Goal: Information Seeking & Learning: Learn about a topic

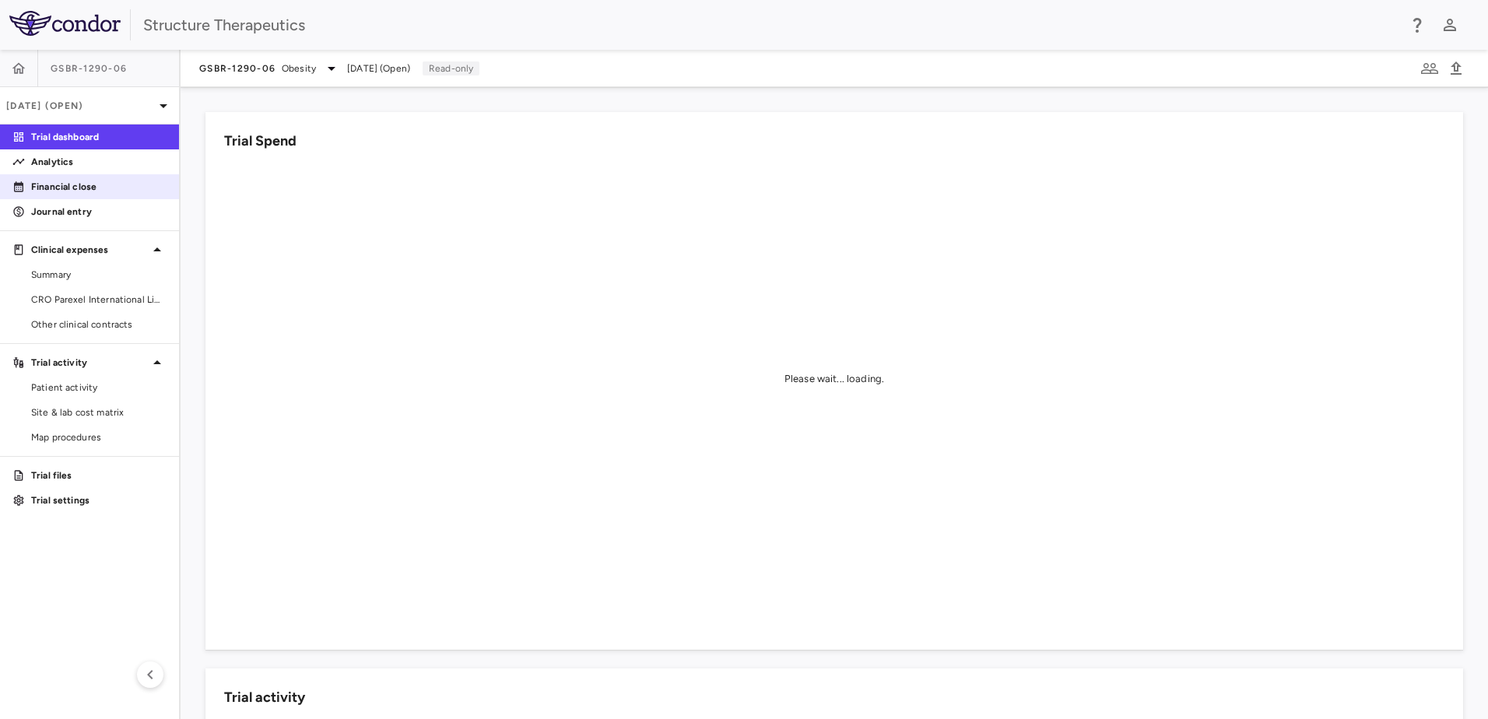
click at [54, 187] on p "Financial close" at bounding box center [98, 187] width 135 height 14
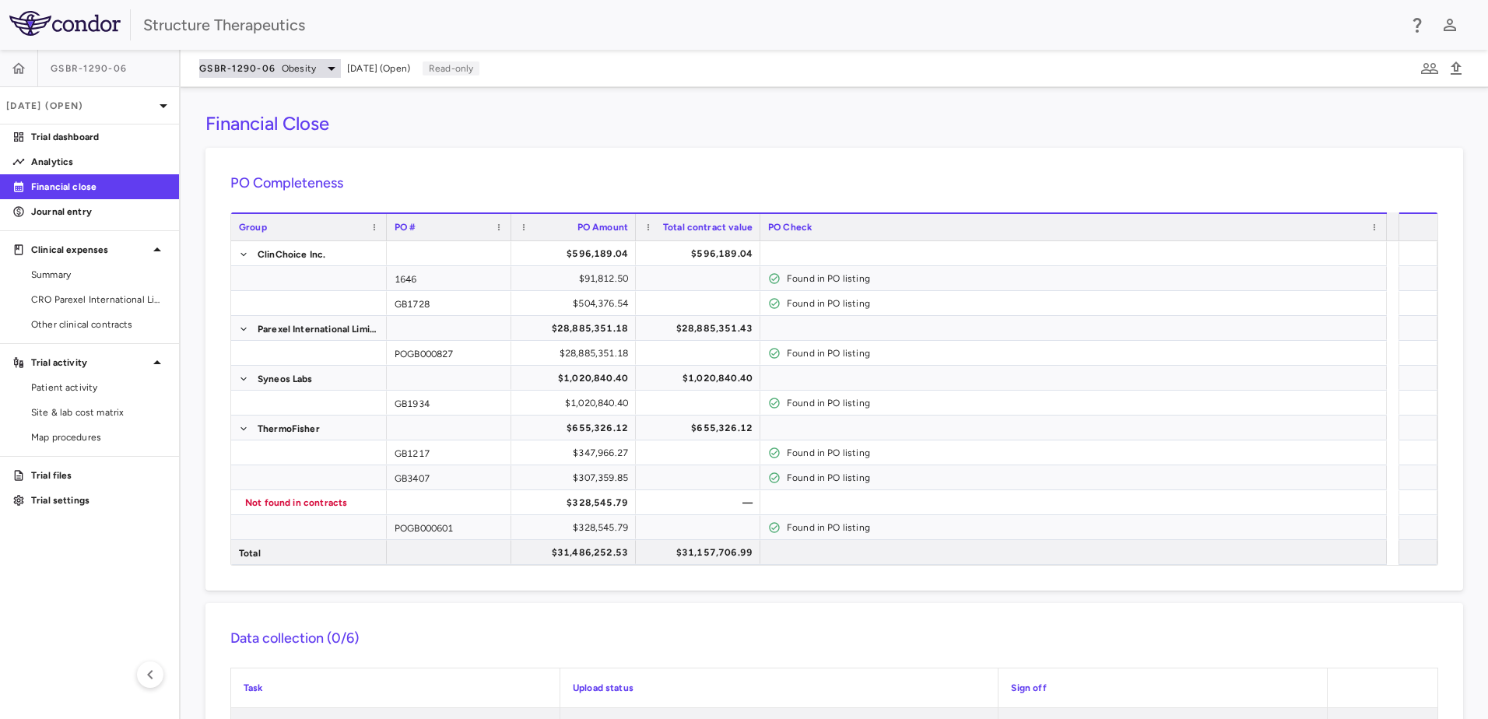
click at [329, 68] on icon at bounding box center [332, 69] width 8 height 4
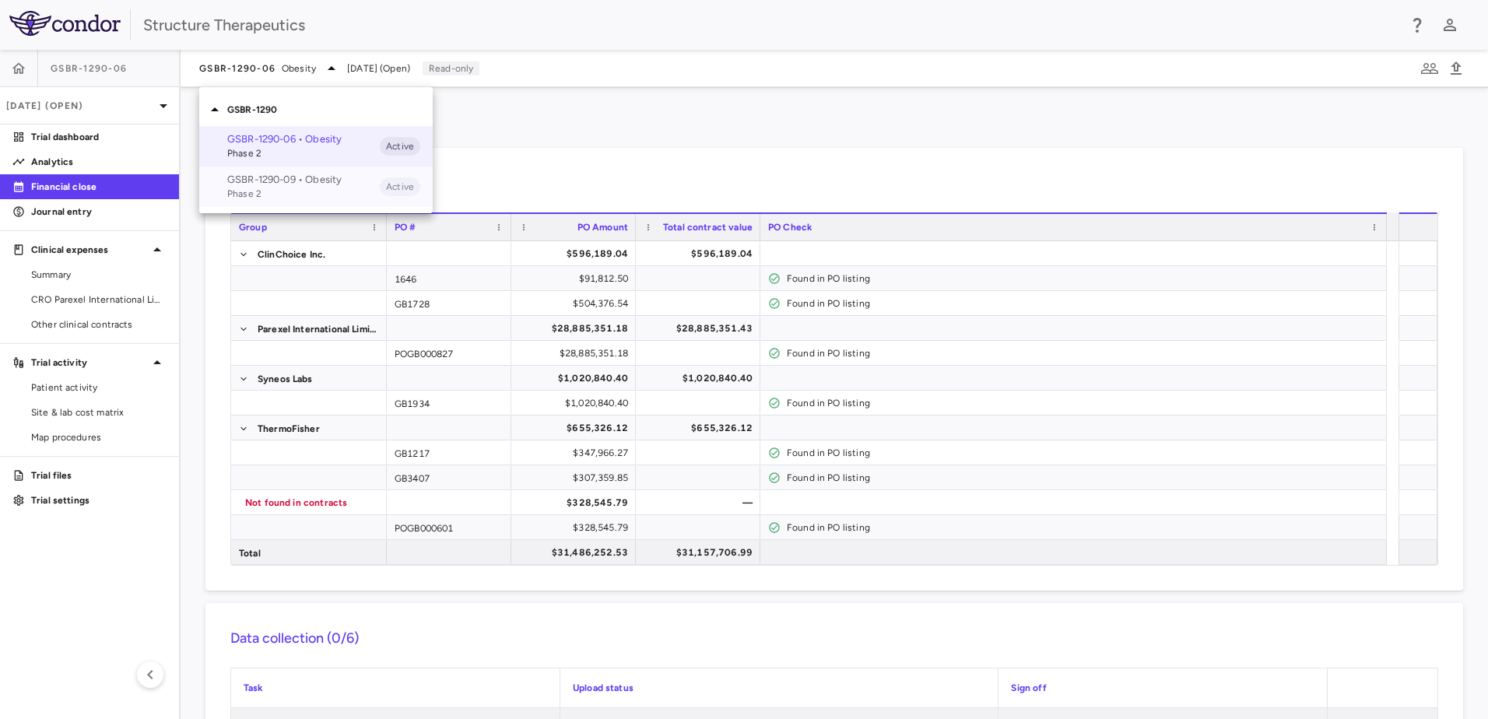
click at [290, 179] on p "GSBR-1290-09 • Obesity" at bounding box center [303, 180] width 153 height 14
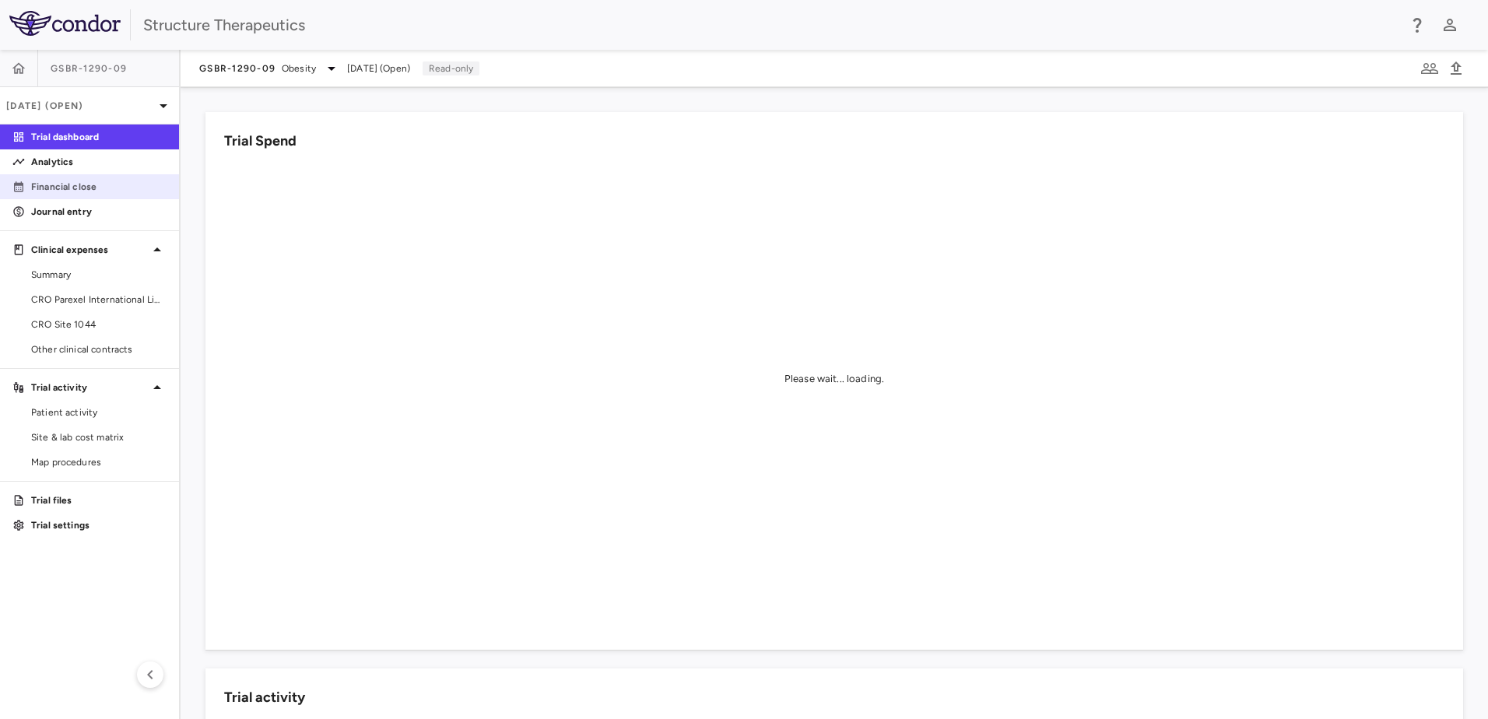
click at [65, 189] on p "Financial close" at bounding box center [98, 187] width 135 height 14
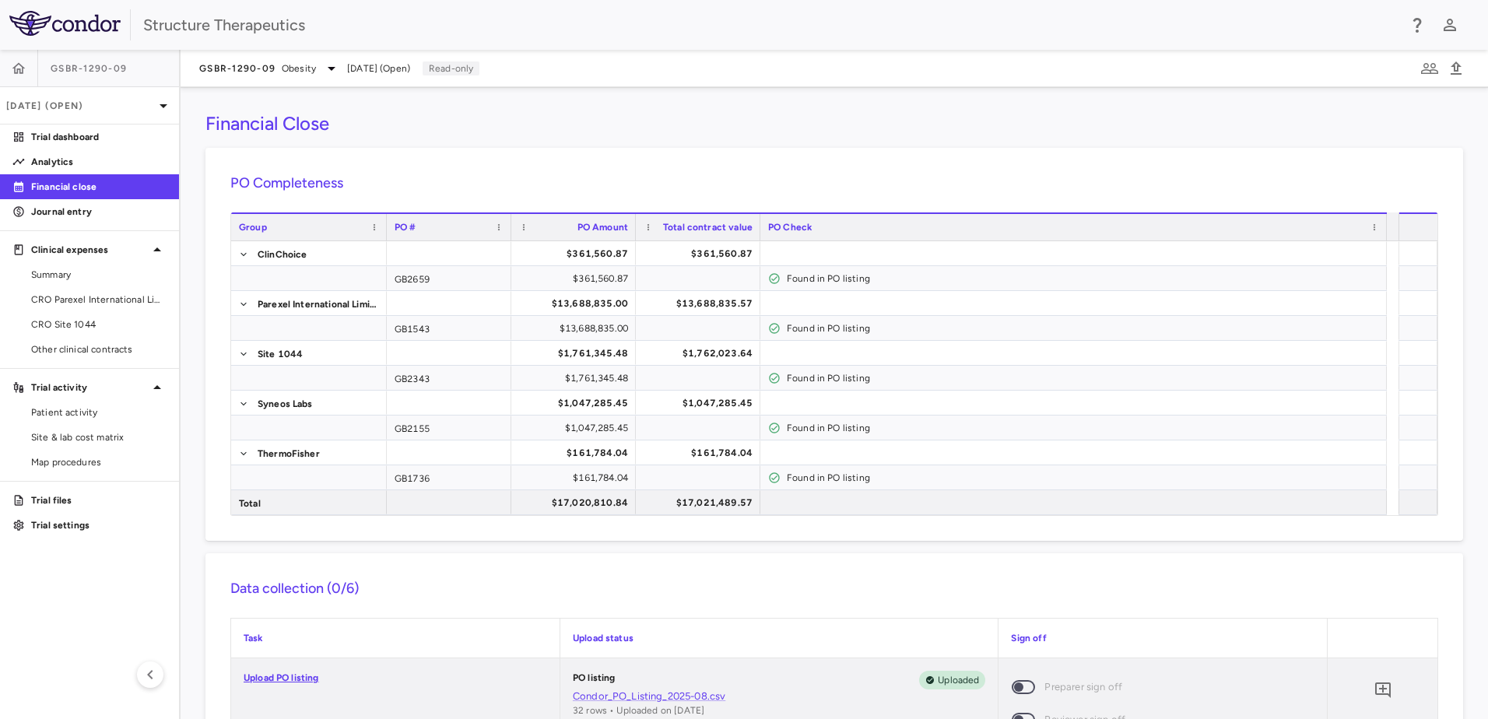
click at [721, 223] on span "Total contract value" at bounding box center [708, 227] width 90 height 11
click at [721, 223] on span "Total contract value" at bounding box center [712, 227] width 81 height 11
click at [53, 494] on p "Trial files" at bounding box center [98, 501] width 135 height 14
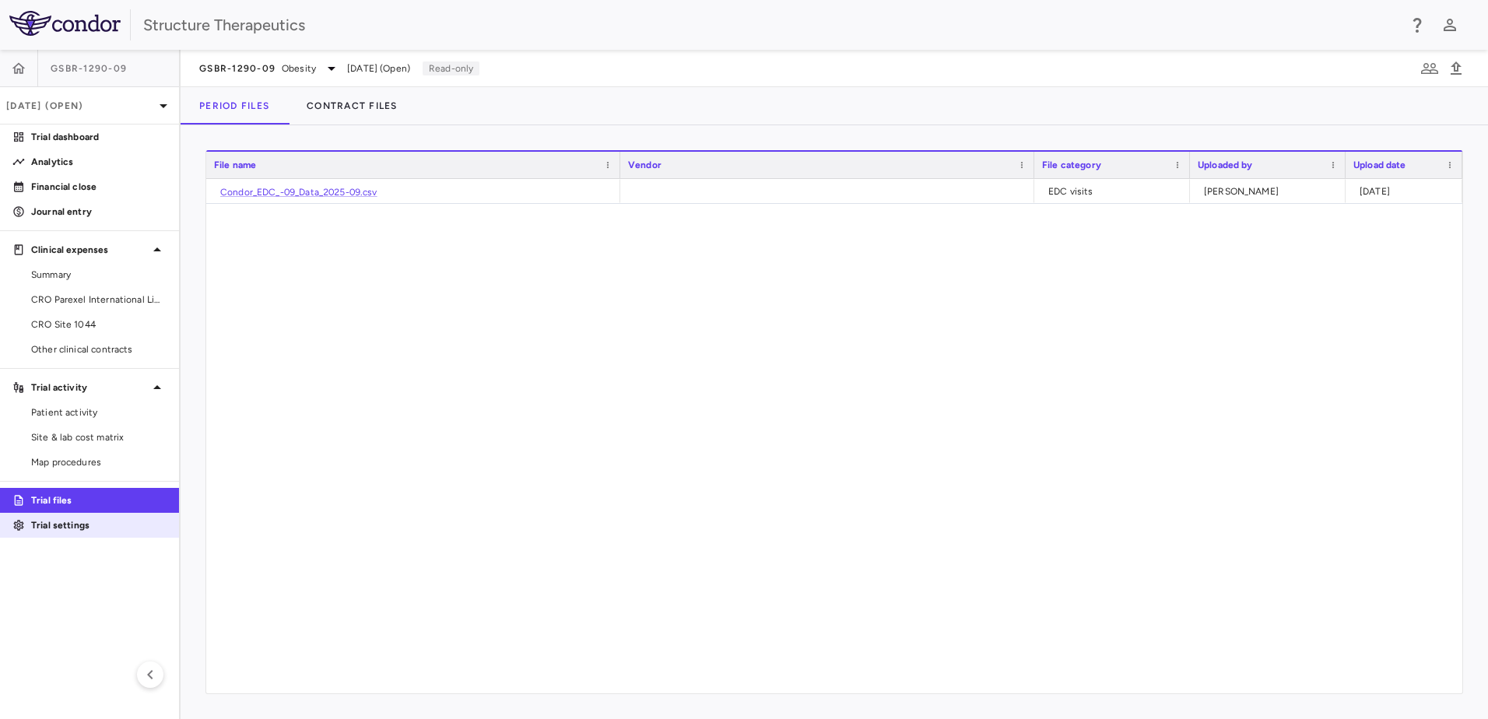
click at [54, 522] on p "Trial settings" at bounding box center [98, 525] width 135 height 14
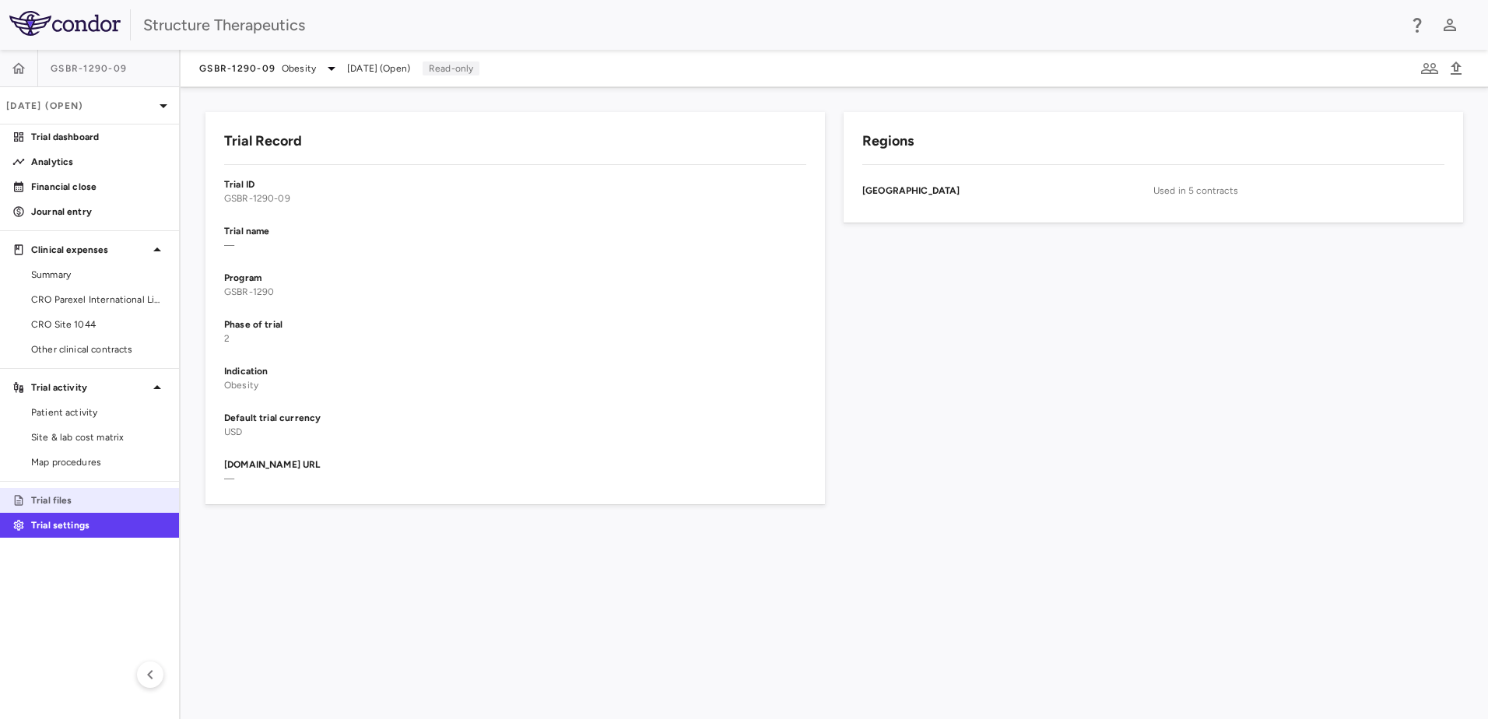
click at [53, 493] on link "Trial files" at bounding box center [89, 500] width 179 height 23
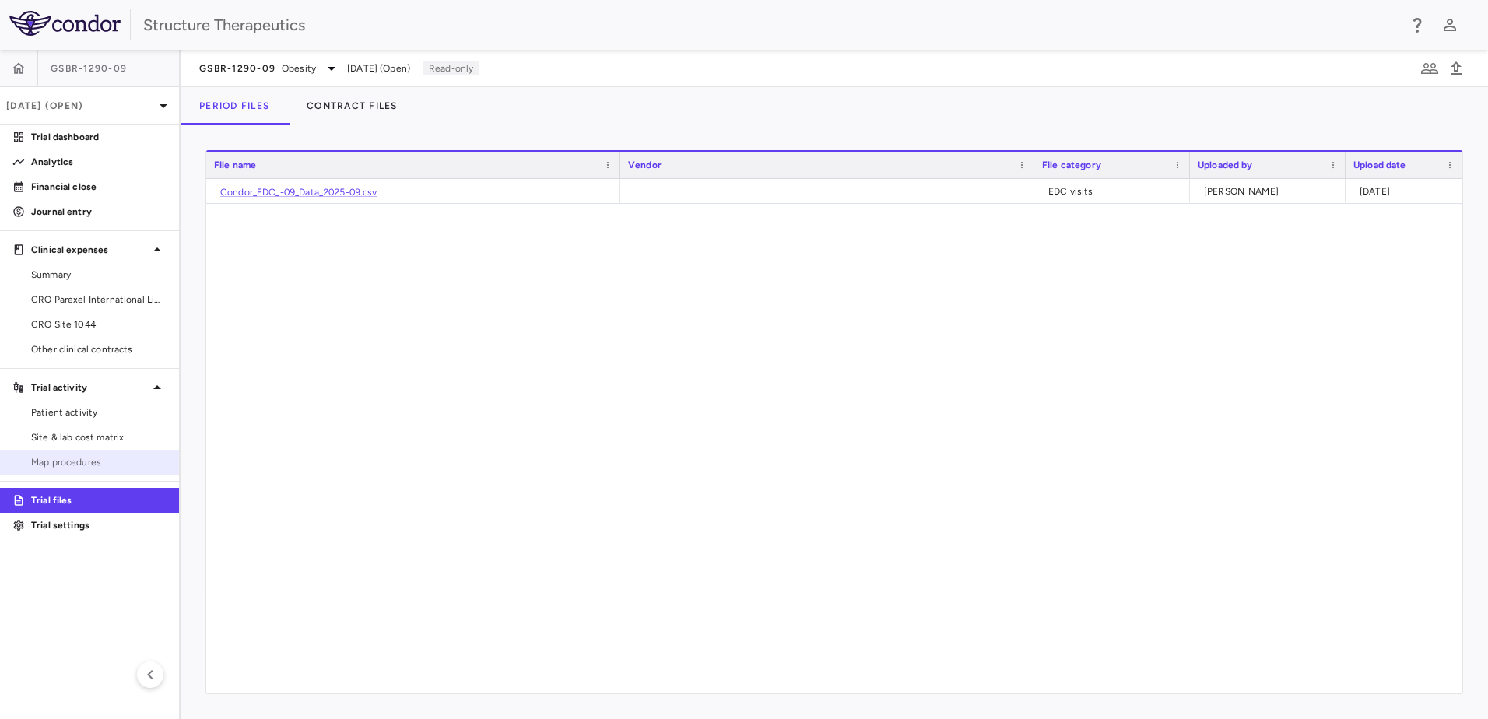
click at [58, 458] on span "Map procedures" at bounding box center [98, 462] width 135 height 14
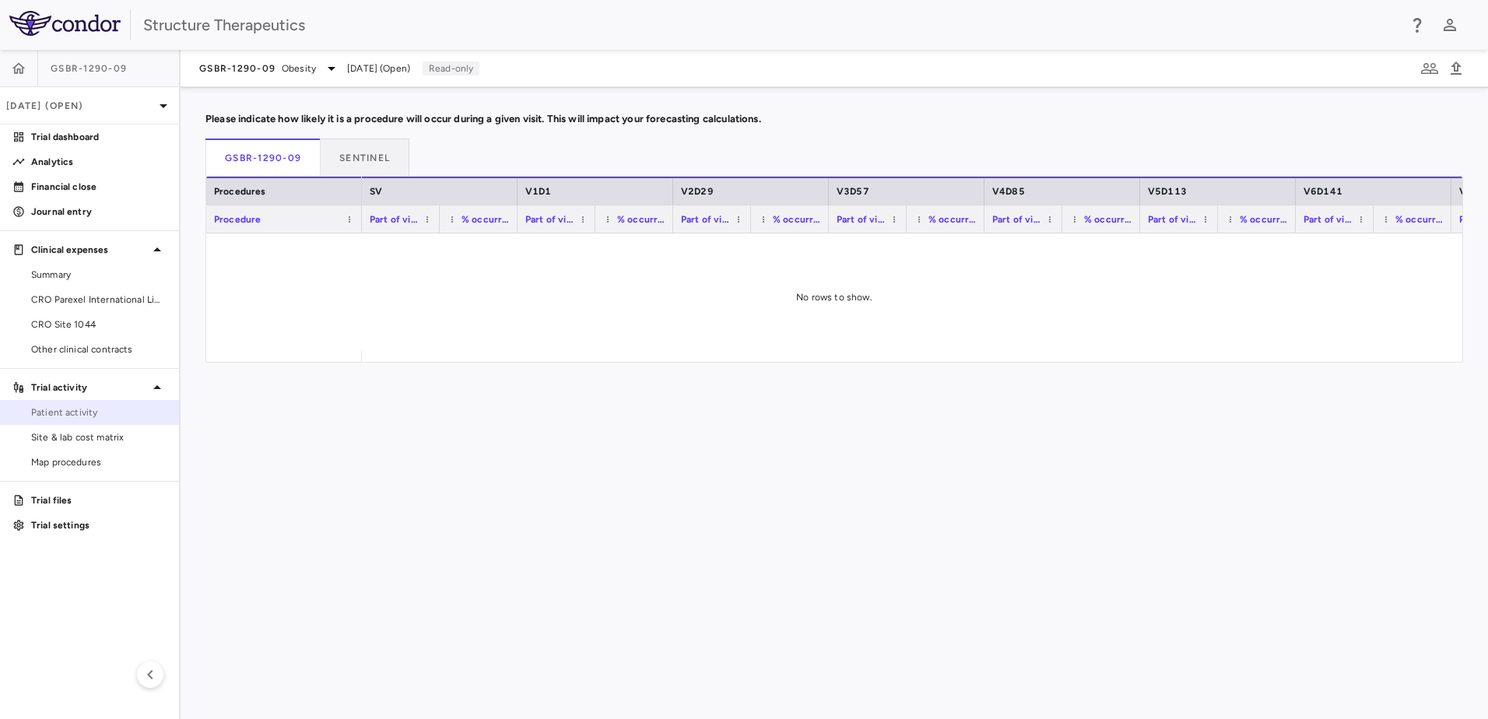
click at [54, 410] on span "Patient activity" at bounding box center [98, 413] width 135 height 14
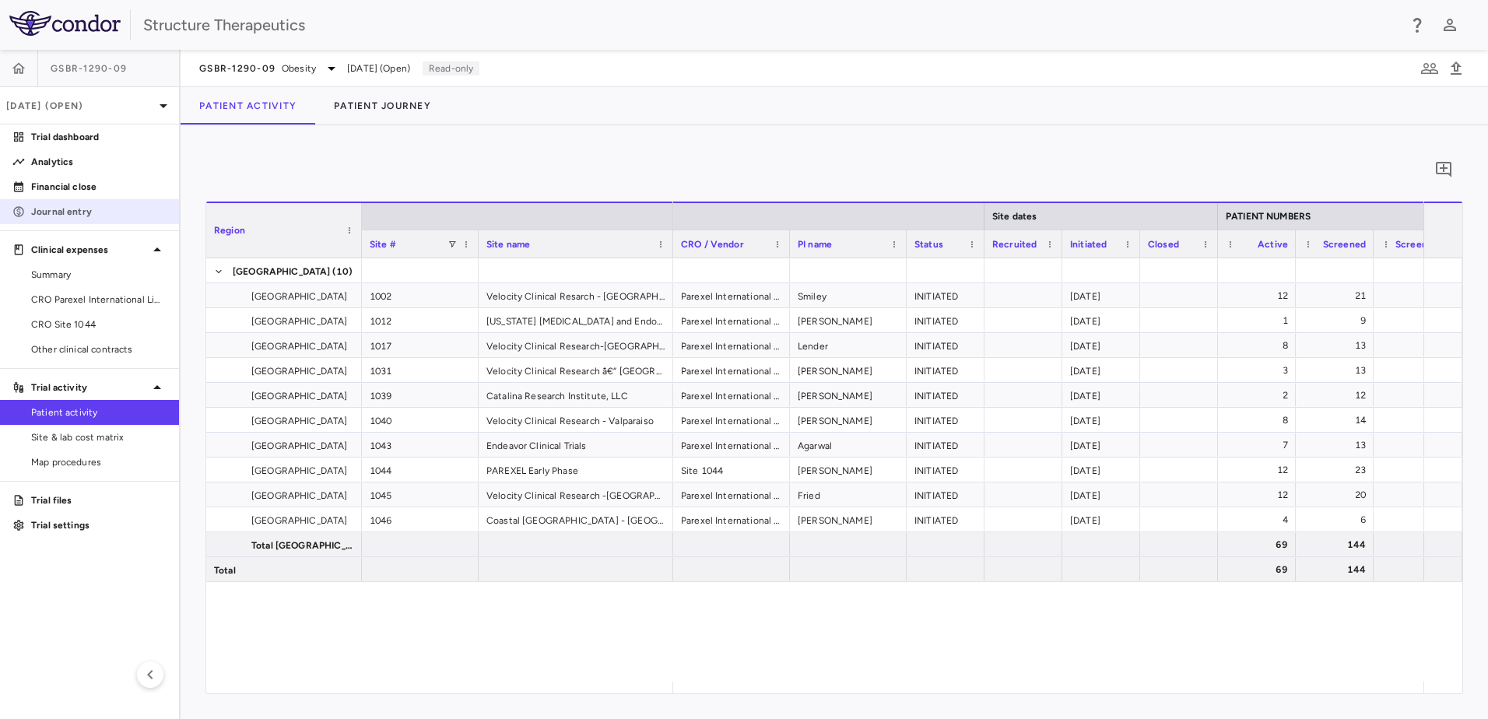
click at [62, 204] on link "Journal entry" at bounding box center [89, 211] width 179 height 23
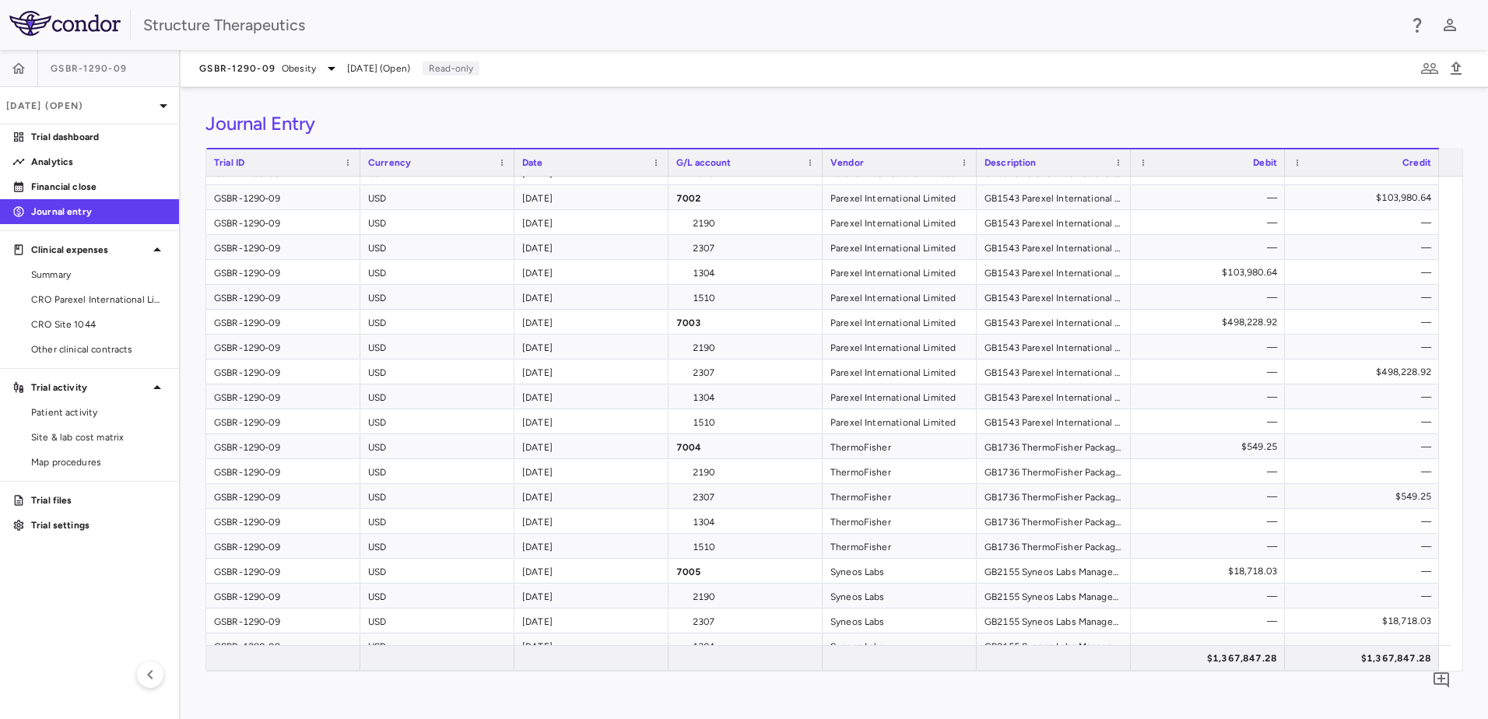
scroll to position [64, 0]
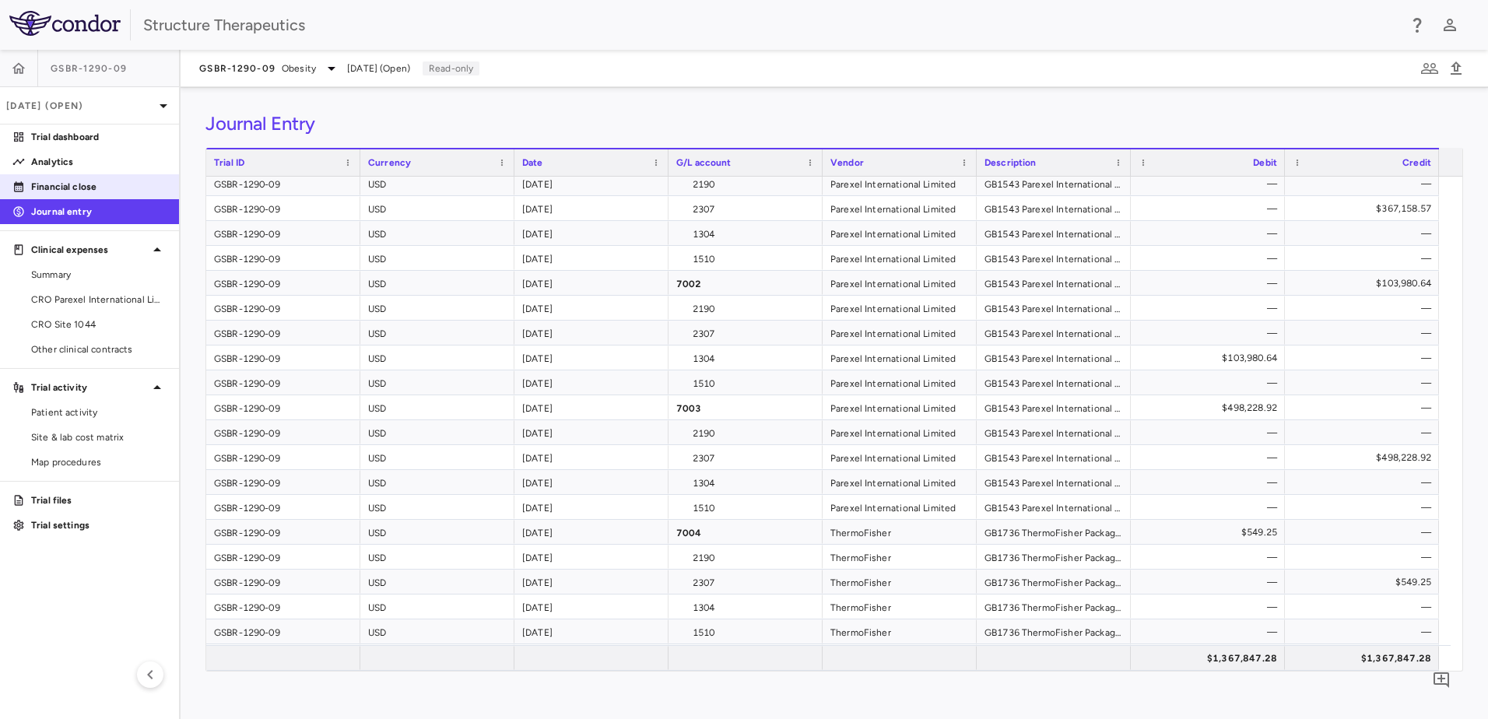
click at [64, 186] on p "Financial close" at bounding box center [98, 187] width 135 height 14
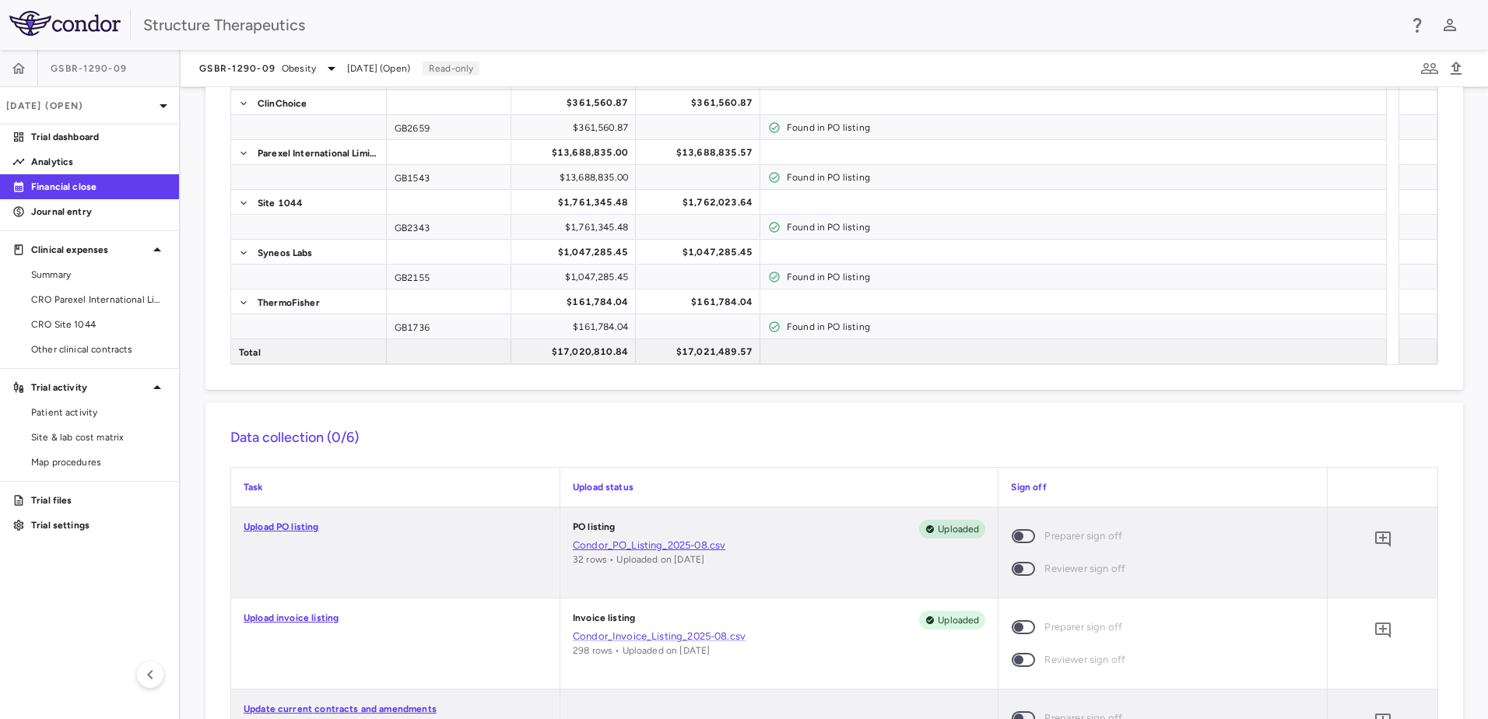
click at [638, 544] on link "Condor_PO_Listing_2025-08.csv" at bounding box center [779, 546] width 413 height 14
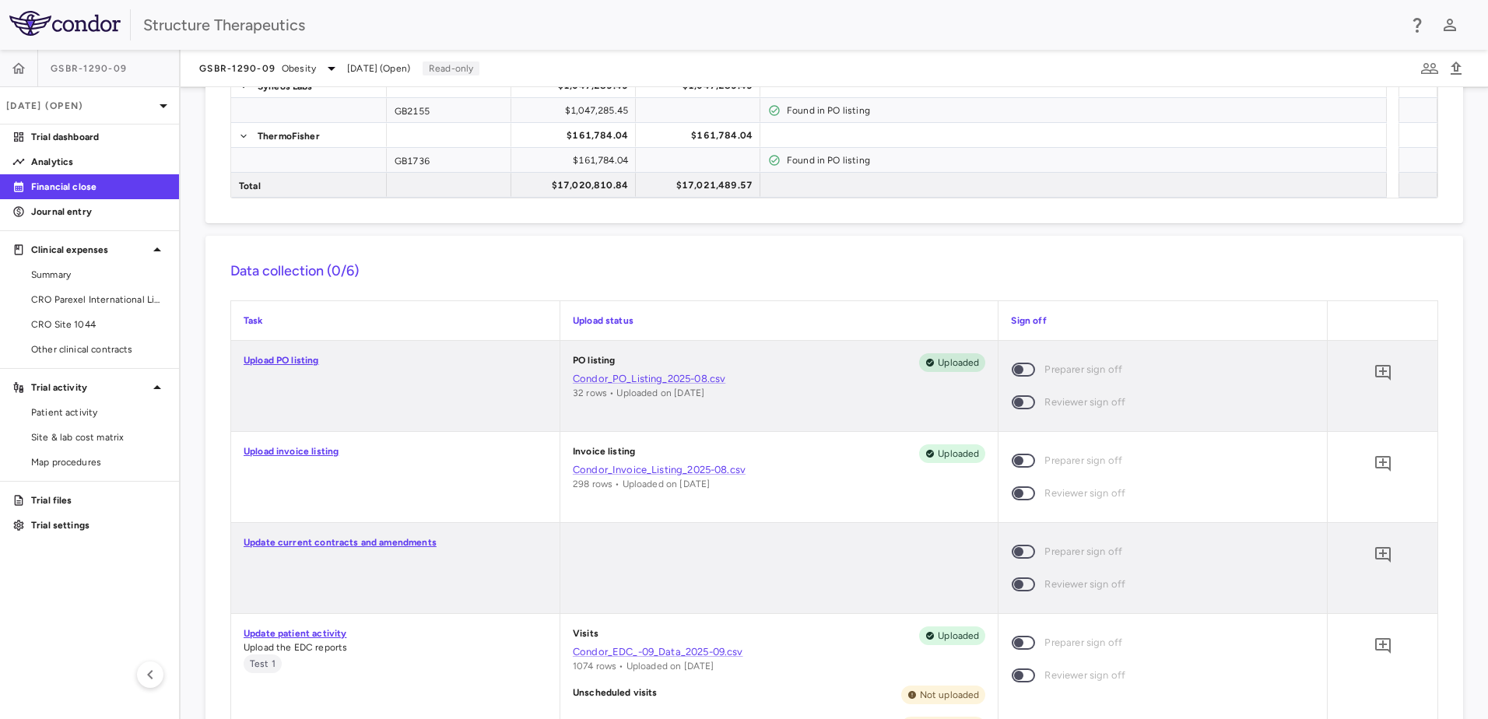
scroll to position [321, 0]
click at [645, 645] on link "Condor_EDC_-09_Data_2025-09.csv" at bounding box center [779, 649] width 413 height 14
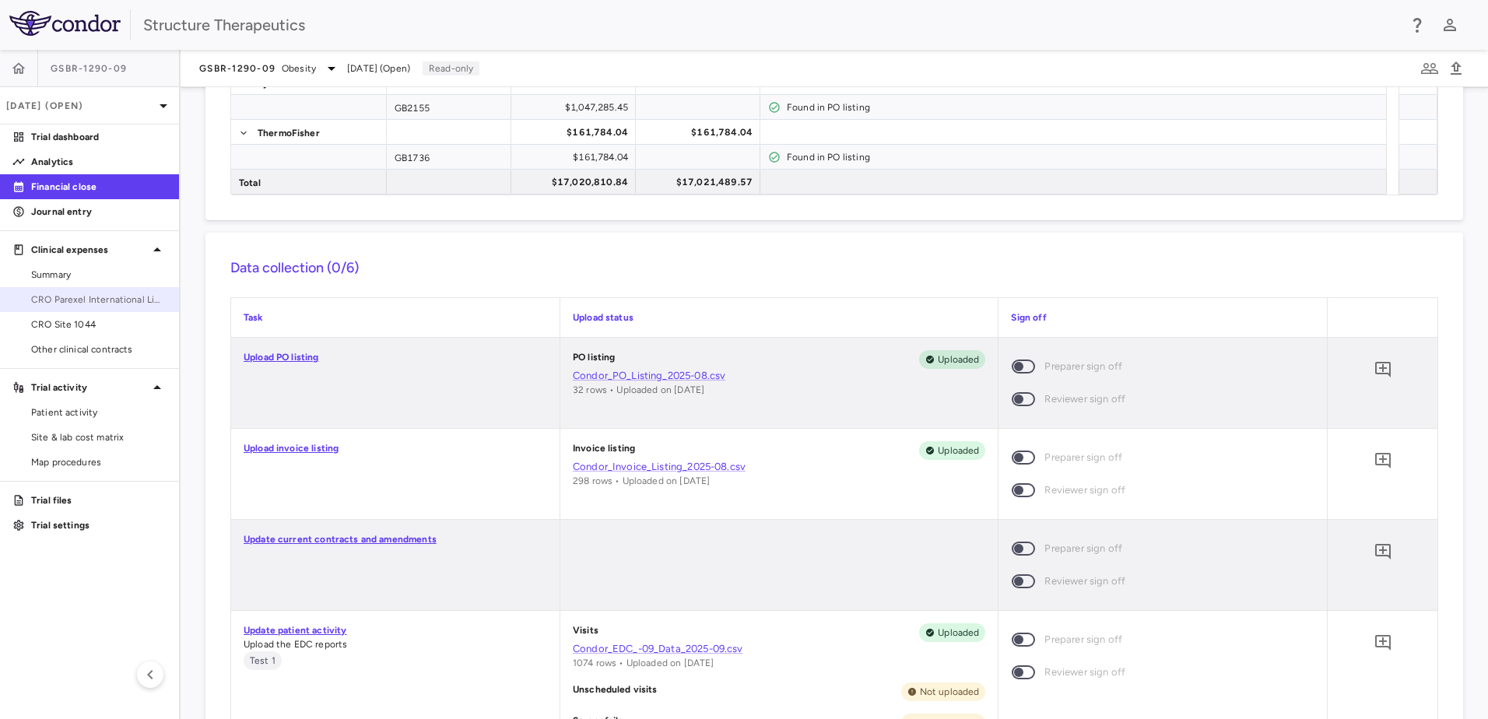
click at [109, 297] on span "CRO Parexel International Limited" at bounding box center [98, 300] width 135 height 14
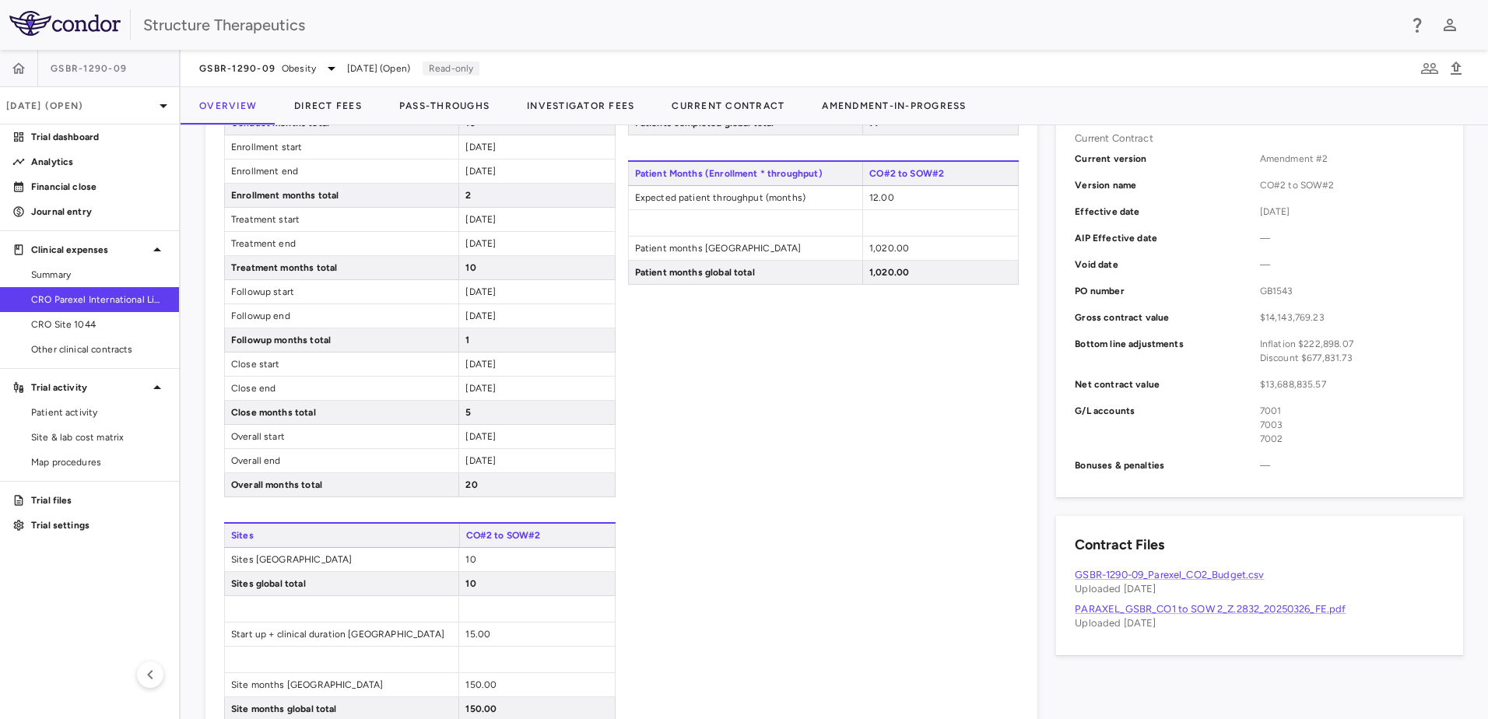
scroll to position [480, 0]
click at [1196, 571] on link "GSBR-1290-09_Parexel_CO2_Budget.csv" at bounding box center [1169, 573] width 189 height 12
click at [1063, 1] on div "Structure Therapeutics" at bounding box center [744, 25] width 1488 height 50
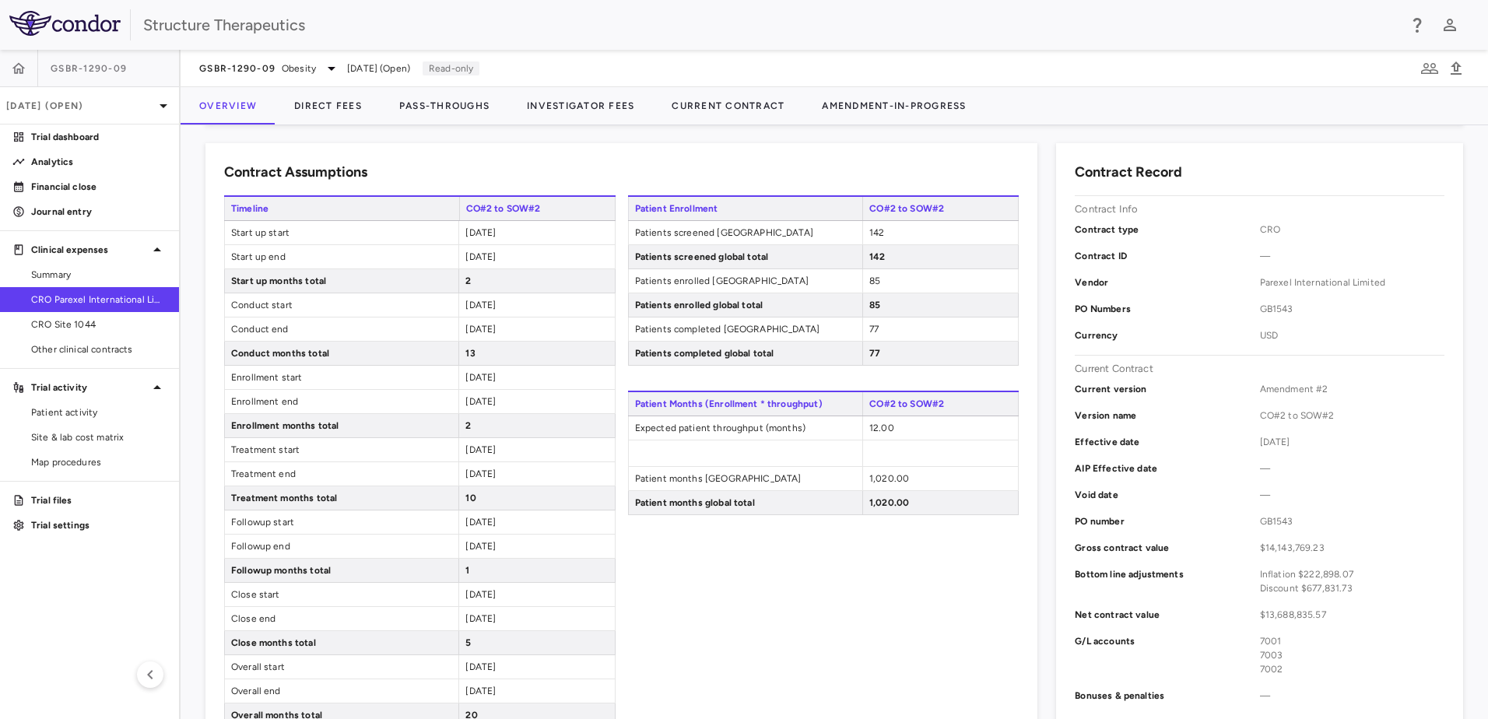
scroll to position [246, 0]
click at [325, 102] on button "Direct Fees" at bounding box center [328, 105] width 105 height 37
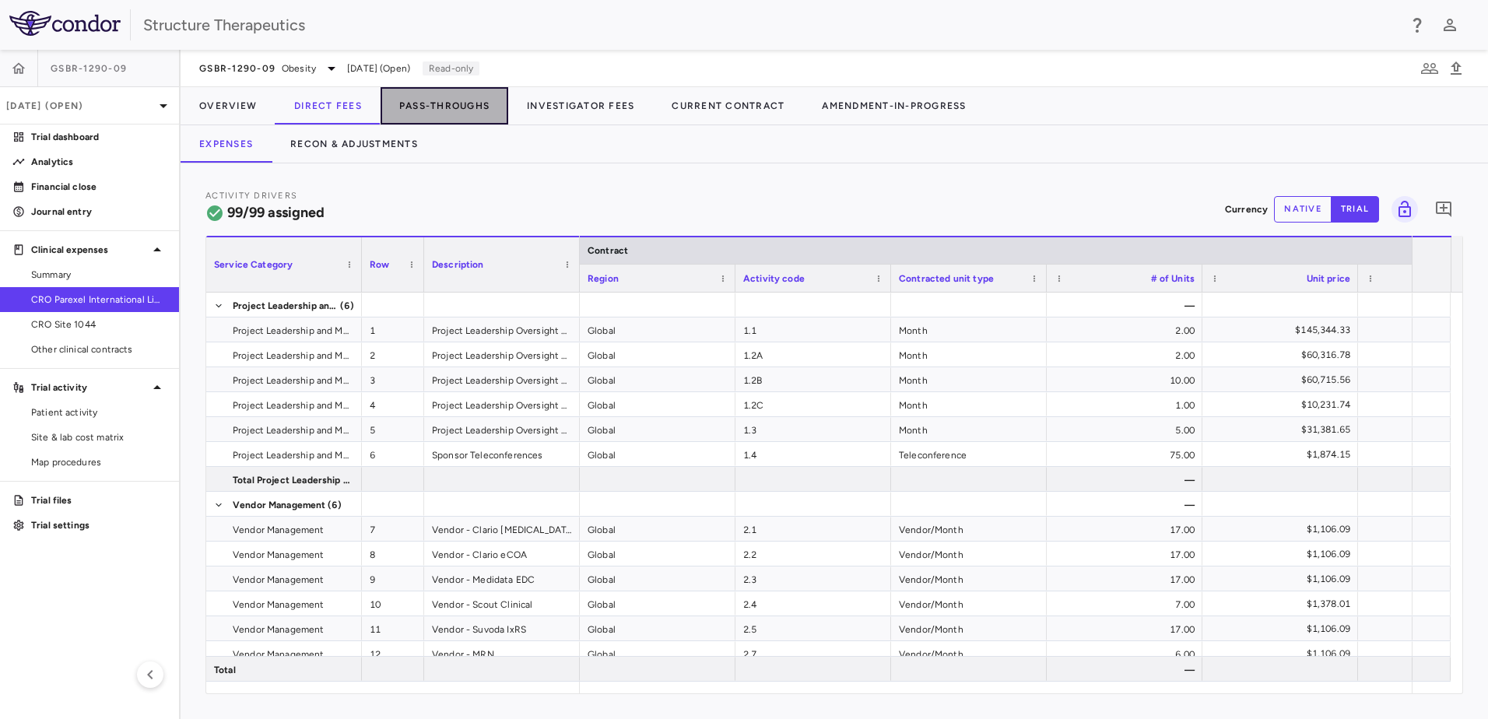
click at [448, 111] on button "Pass-Throughs" at bounding box center [445, 105] width 128 height 37
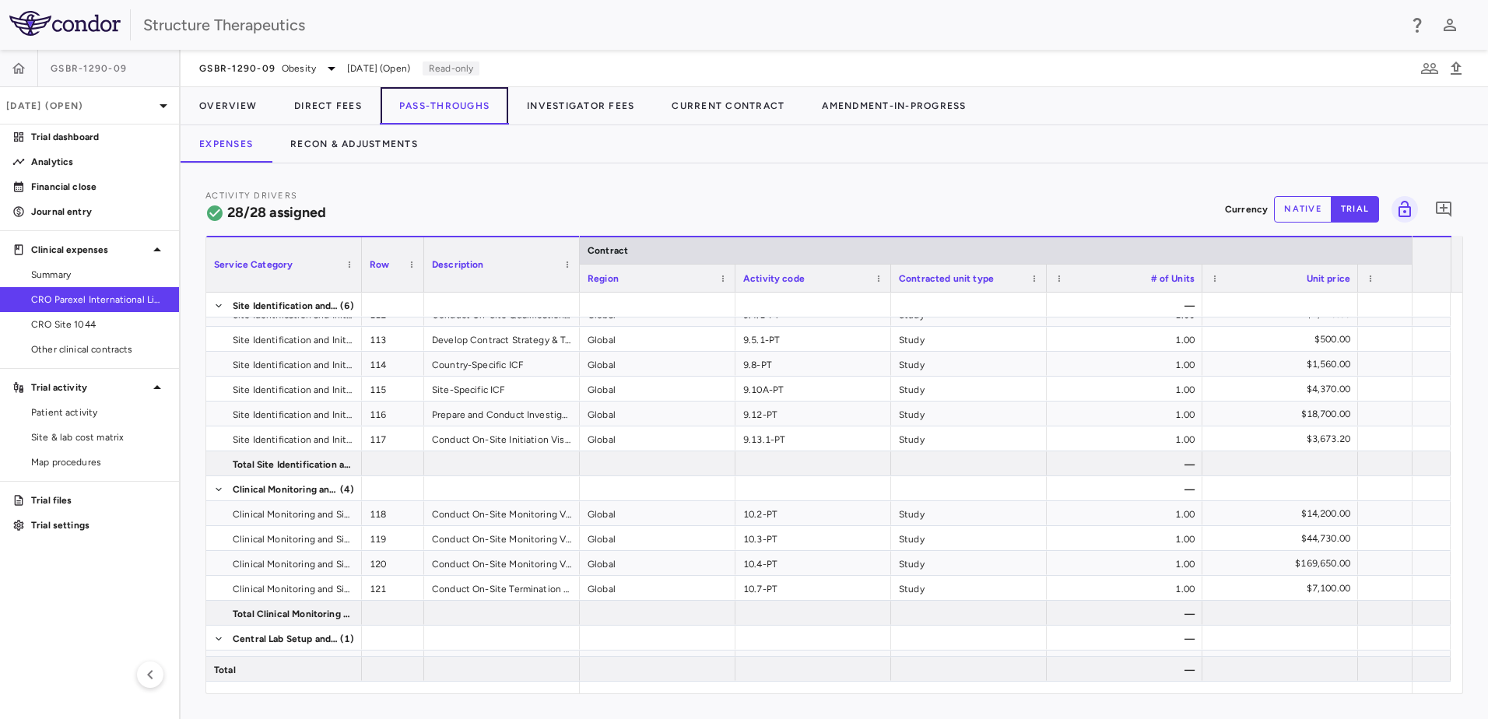
scroll to position [447, 0]
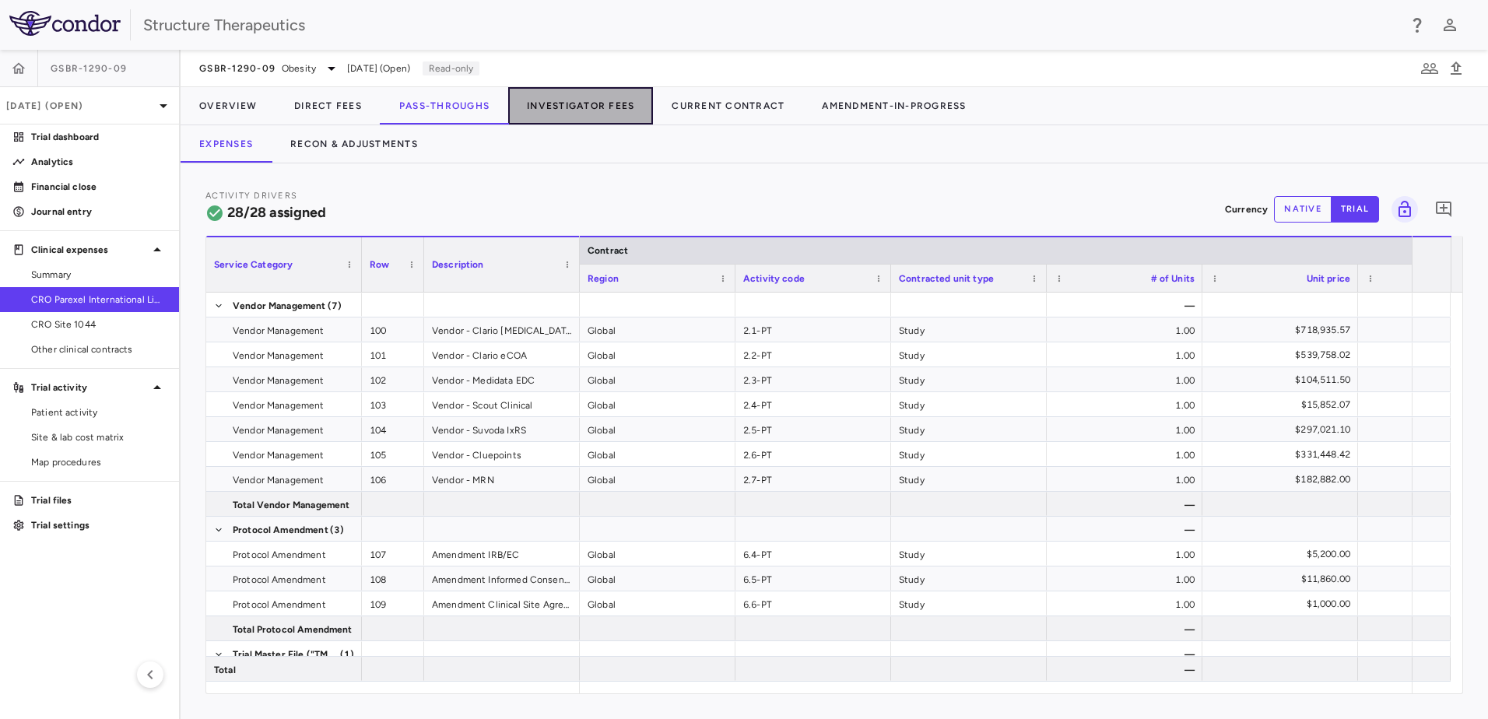
click at [571, 103] on button "Investigator Fees" at bounding box center [580, 105] width 145 height 37
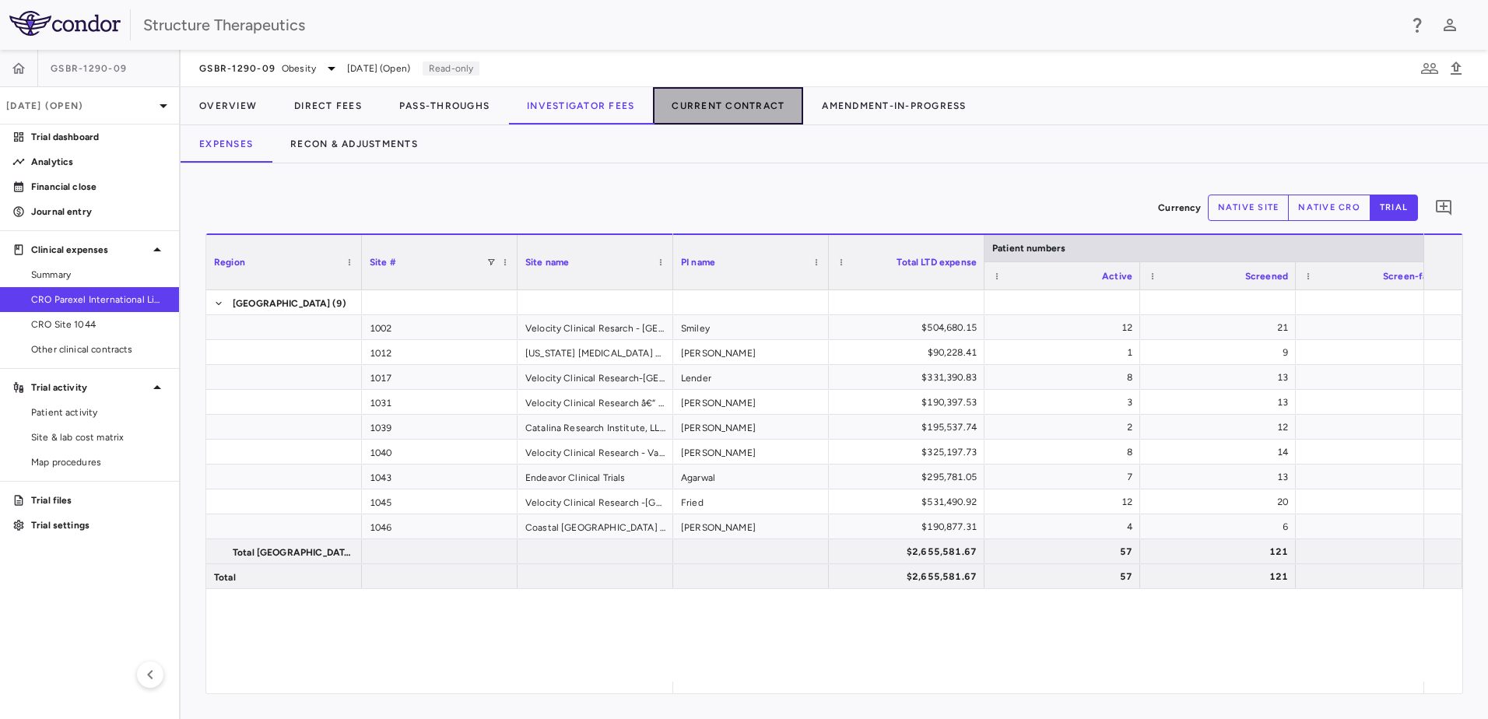
click at [736, 101] on button "Current Contract" at bounding box center [728, 105] width 150 height 37
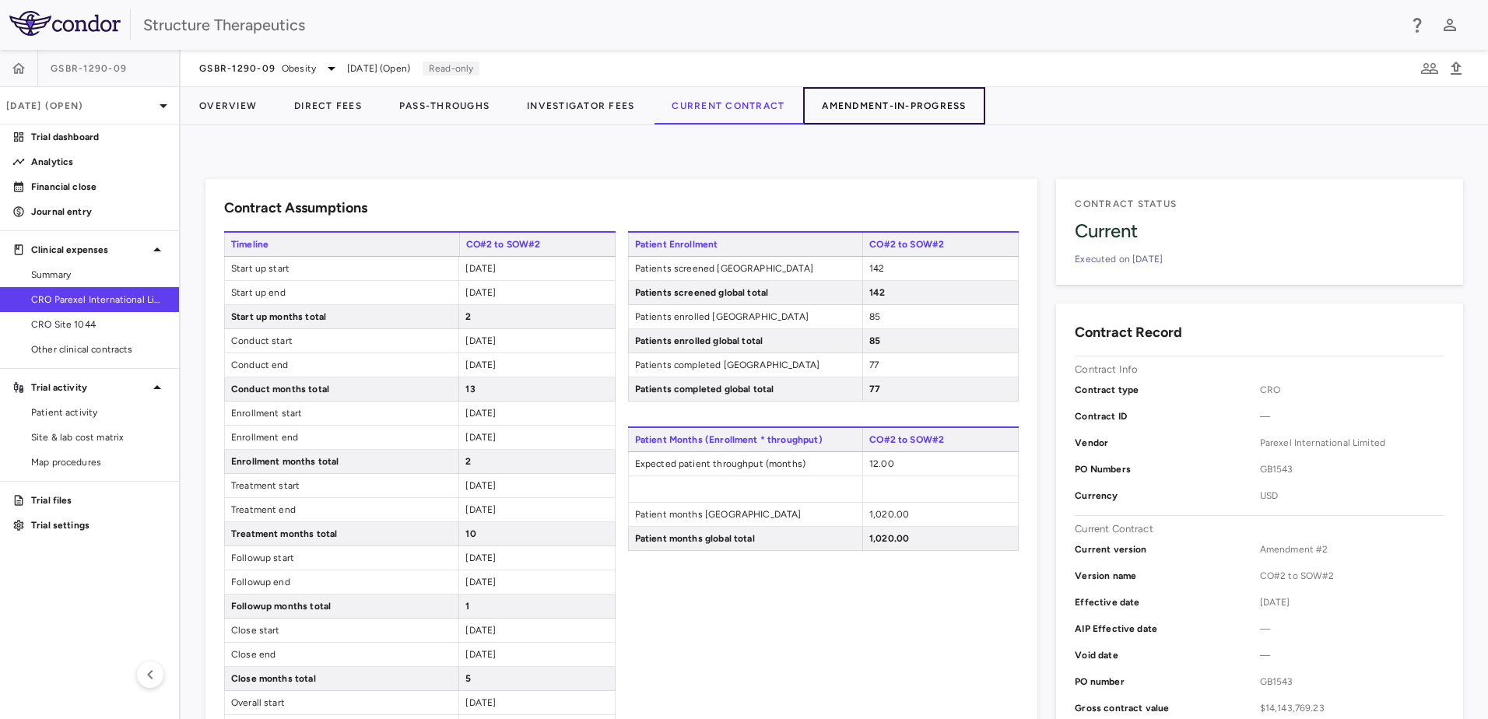
click at [898, 111] on button "Amendment-In-Progress" at bounding box center [893, 105] width 181 height 37
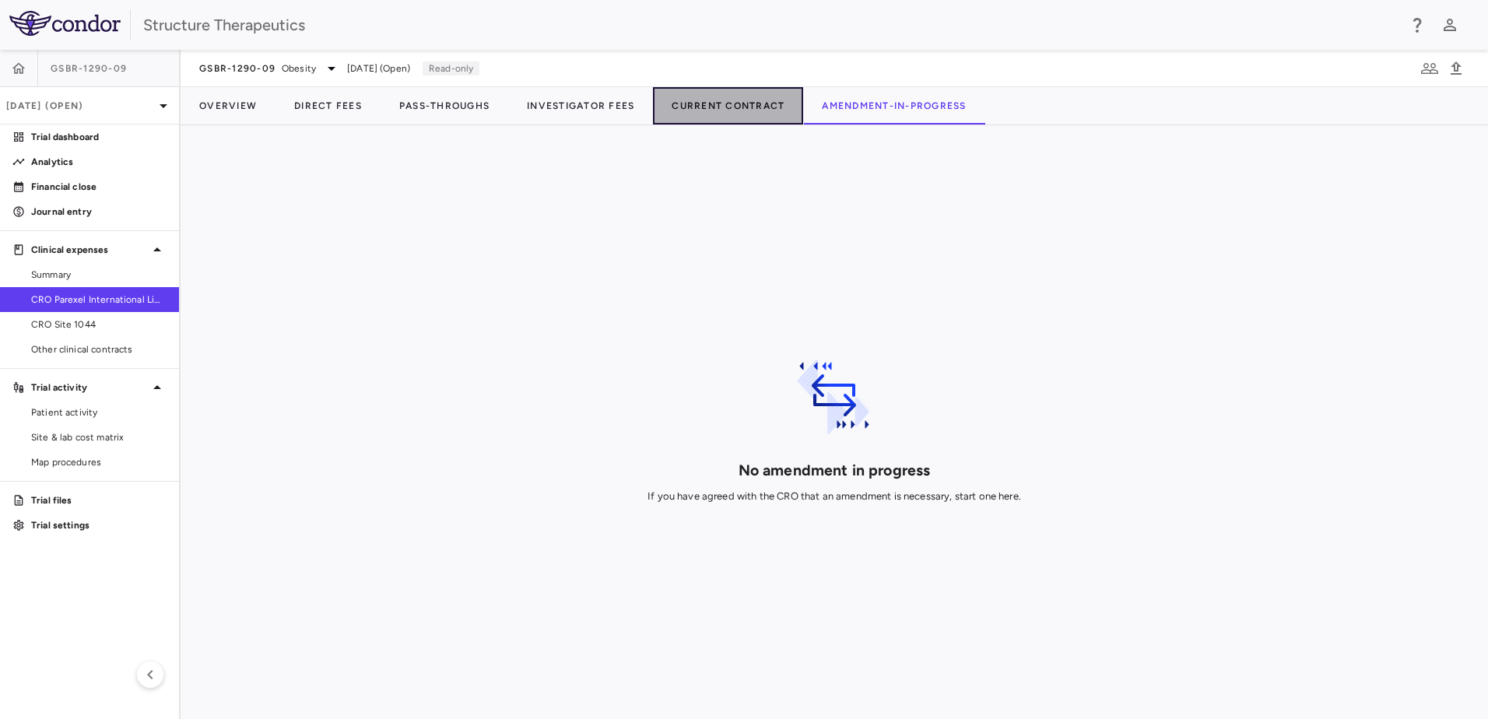
click at [692, 106] on button "Current Contract" at bounding box center [728, 105] width 150 height 37
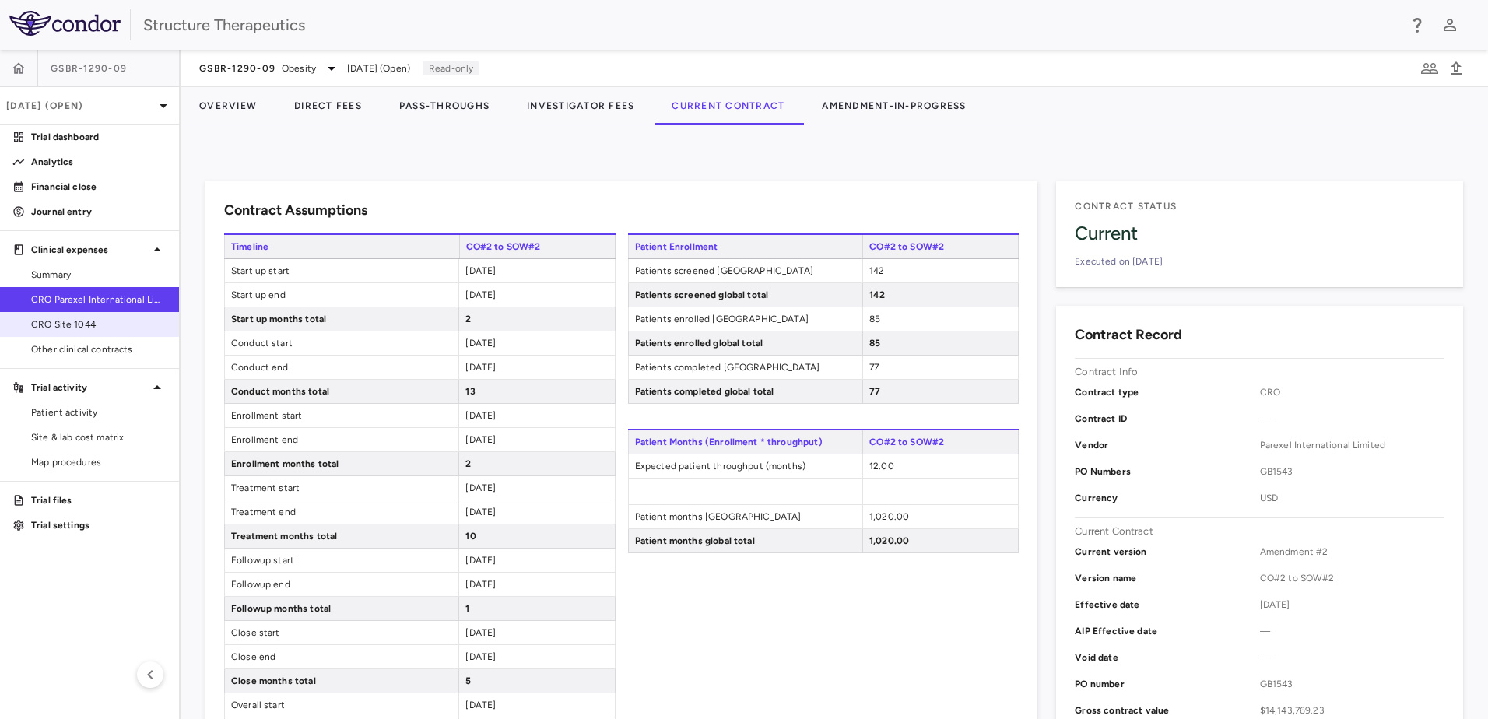
click at [50, 328] on span "CRO Site 1044" at bounding box center [98, 325] width 135 height 14
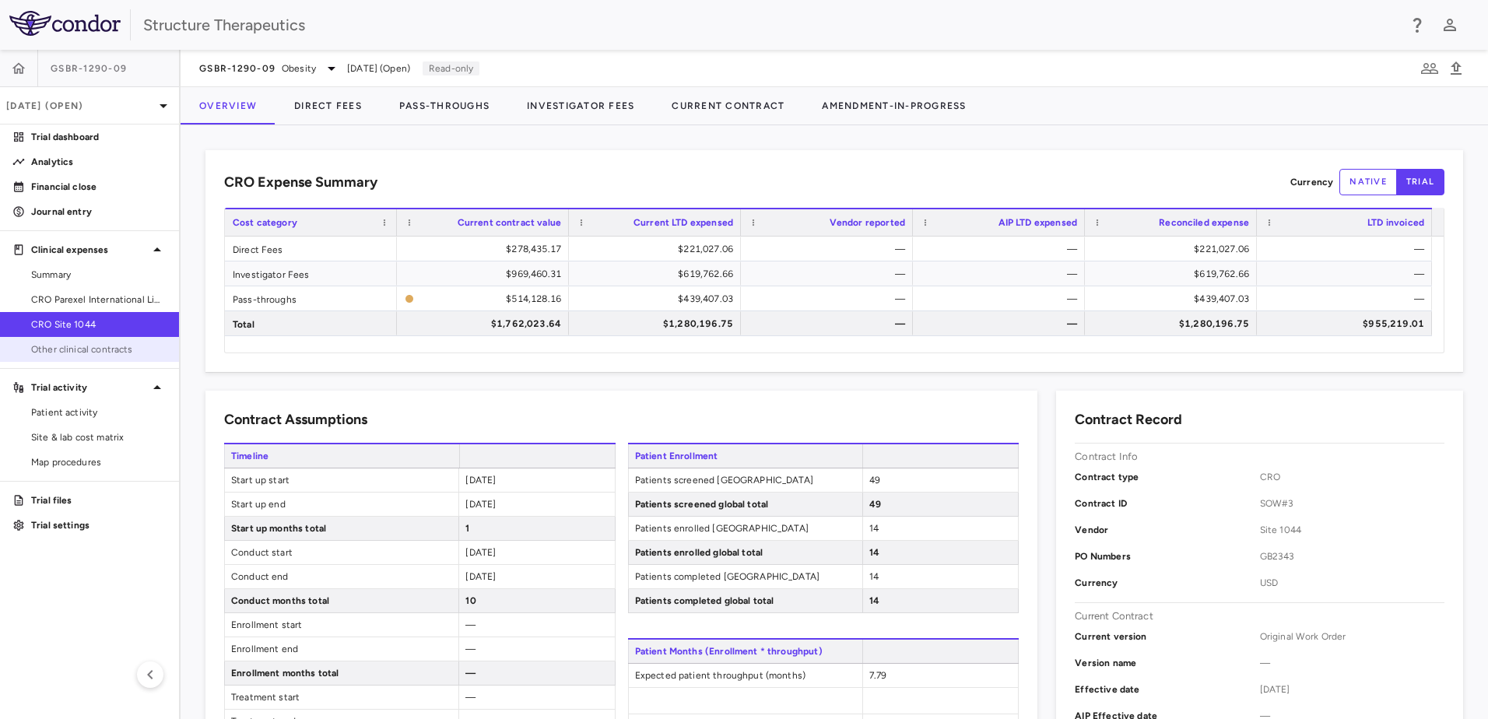
click at [69, 346] on span "Other clinical contracts" at bounding box center [98, 350] width 135 height 14
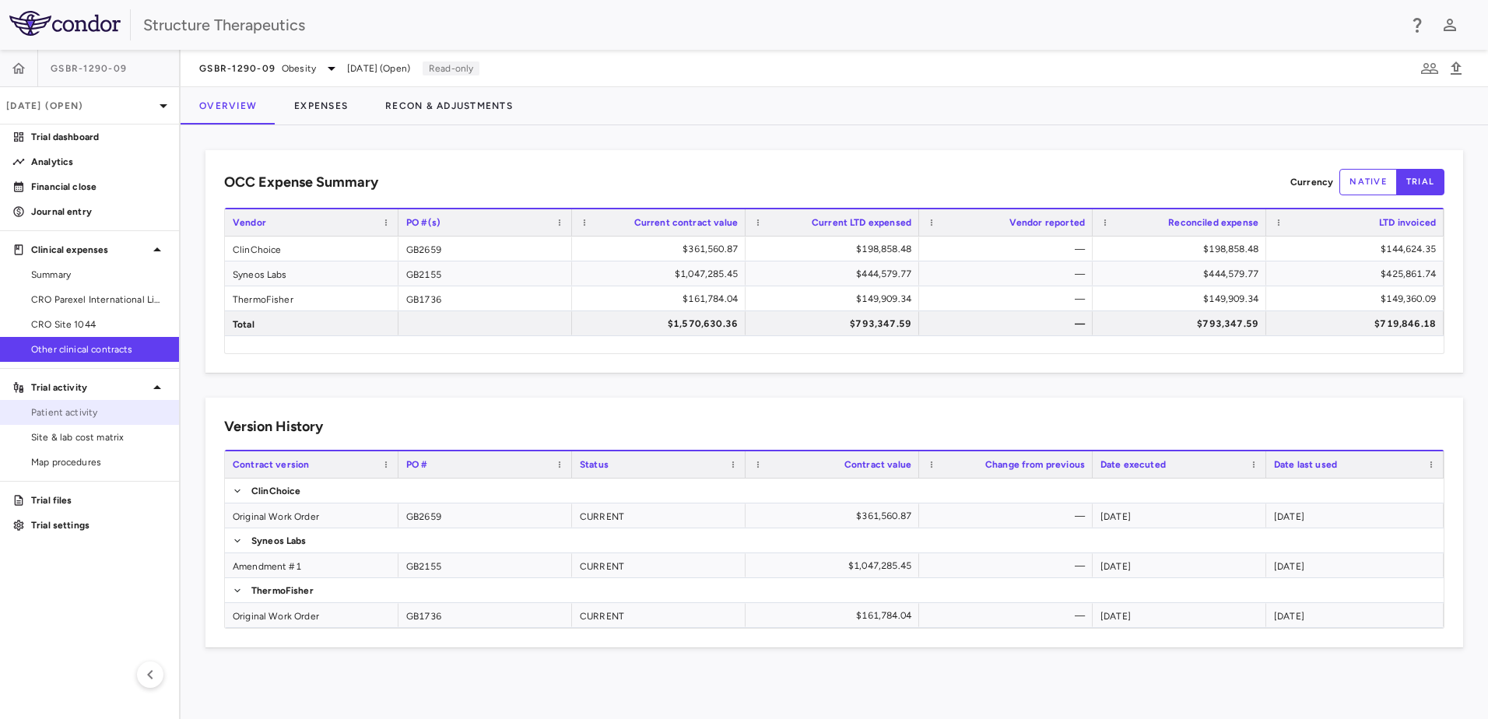
click at [77, 409] on span "Patient activity" at bounding box center [98, 413] width 135 height 14
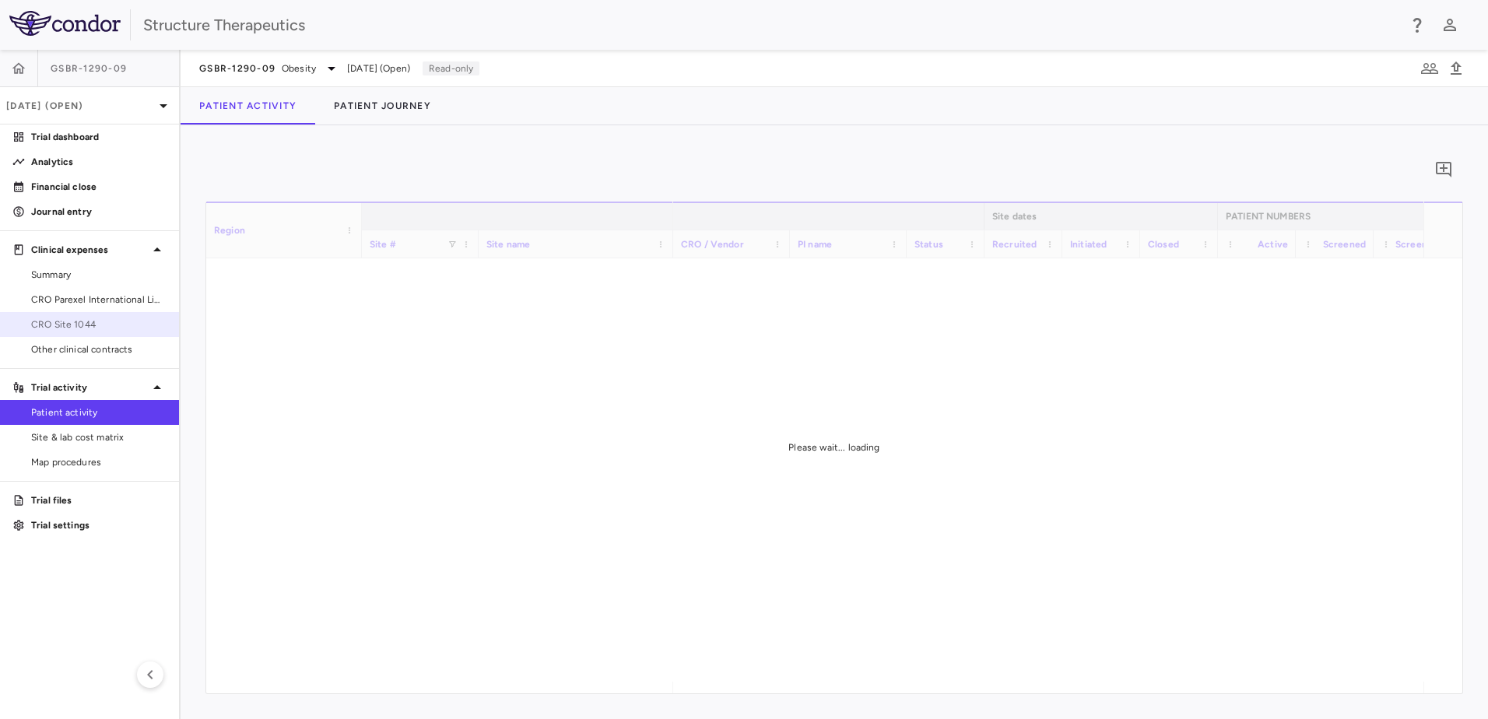
click at [69, 324] on span "CRO Site 1044" at bounding box center [98, 325] width 135 height 14
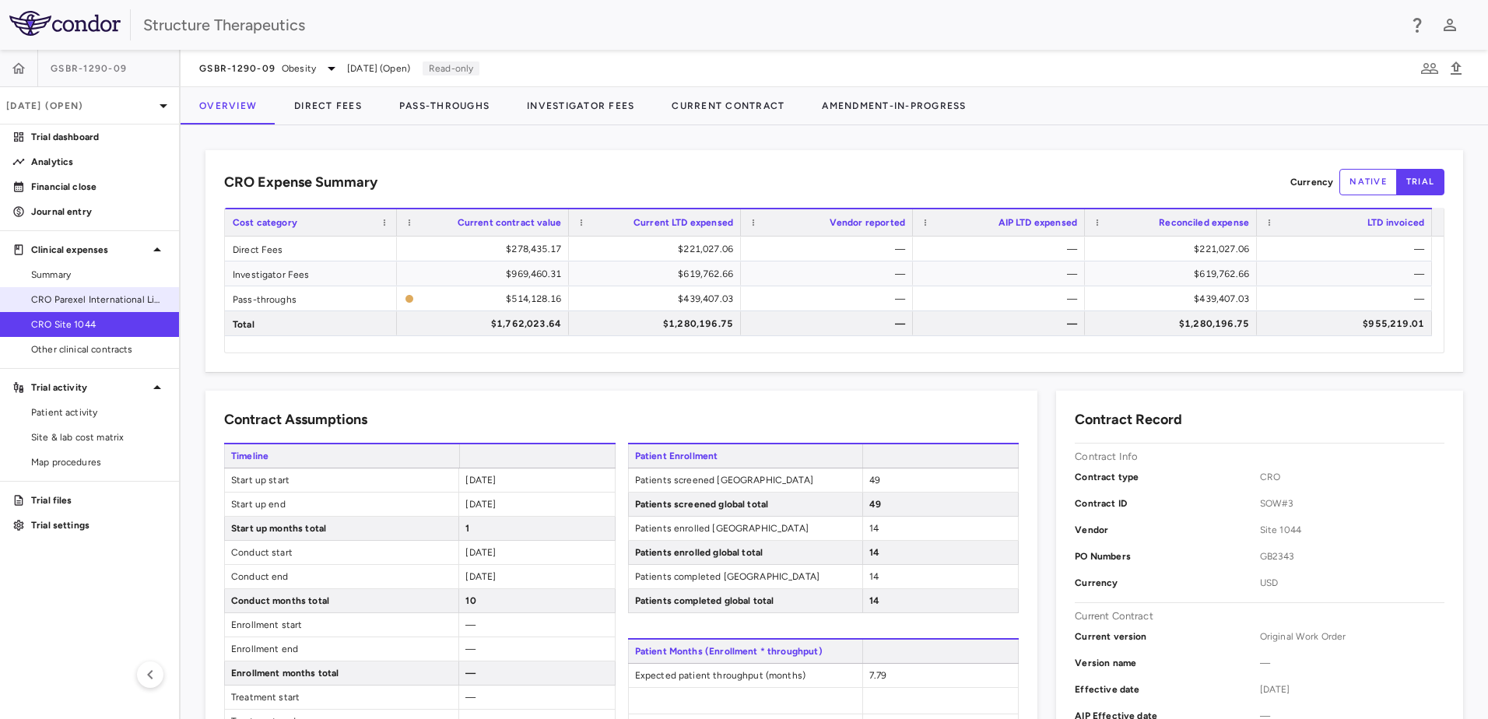
click at [72, 293] on span "CRO Parexel International Limited" at bounding box center [98, 300] width 135 height 14
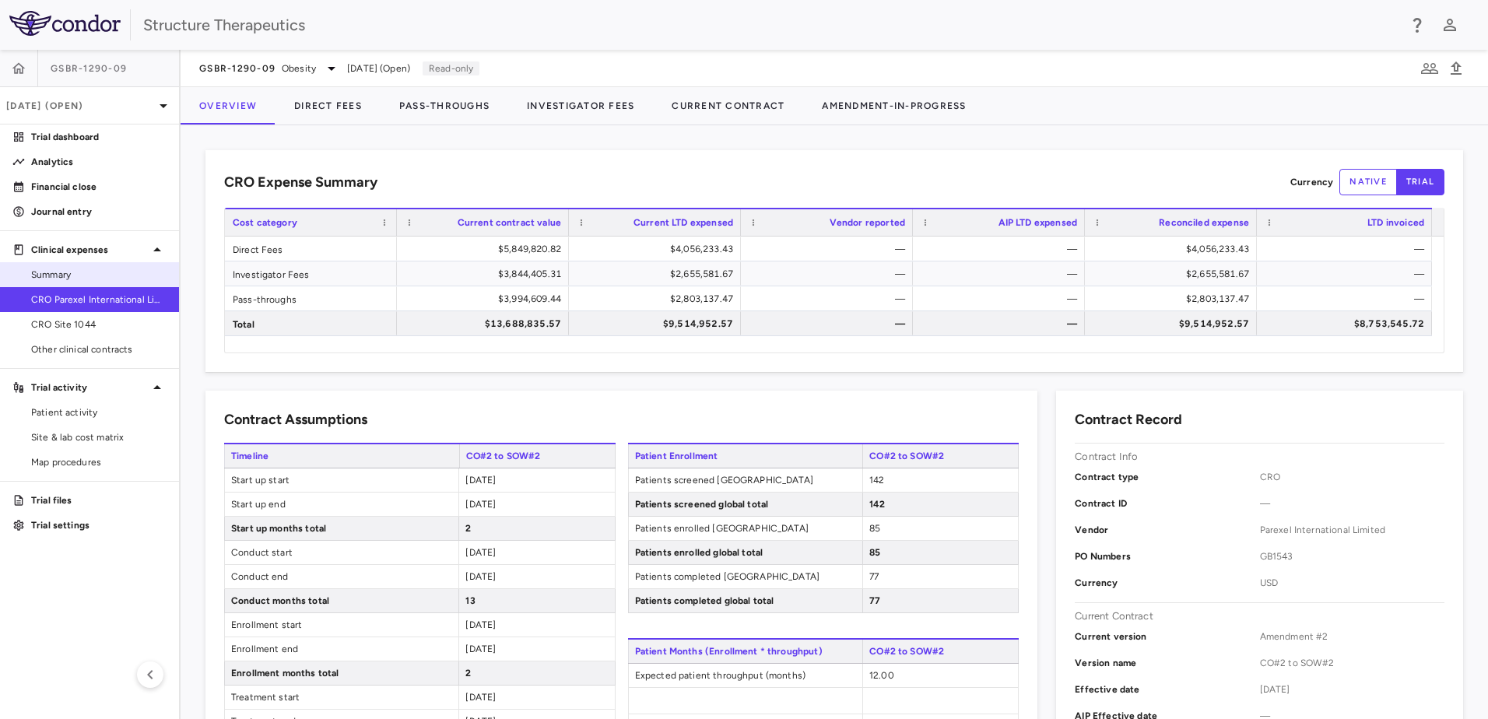
click at [60, 275] on span "Summary" at bounding box center [98, 275] width 135 height 14
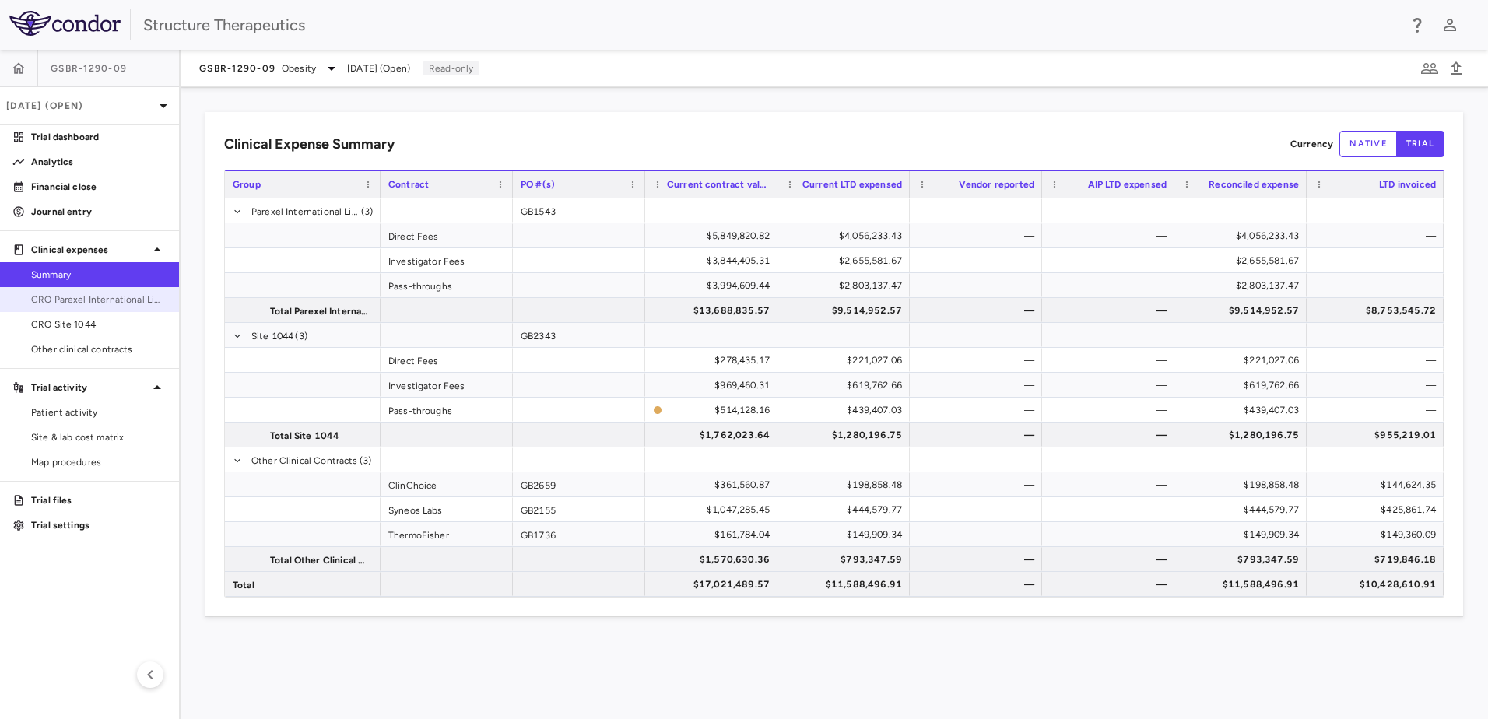
click at [61, 297] on span "CRO Parexel International Limited" at bounding box center [98, 300] width 135 height 14
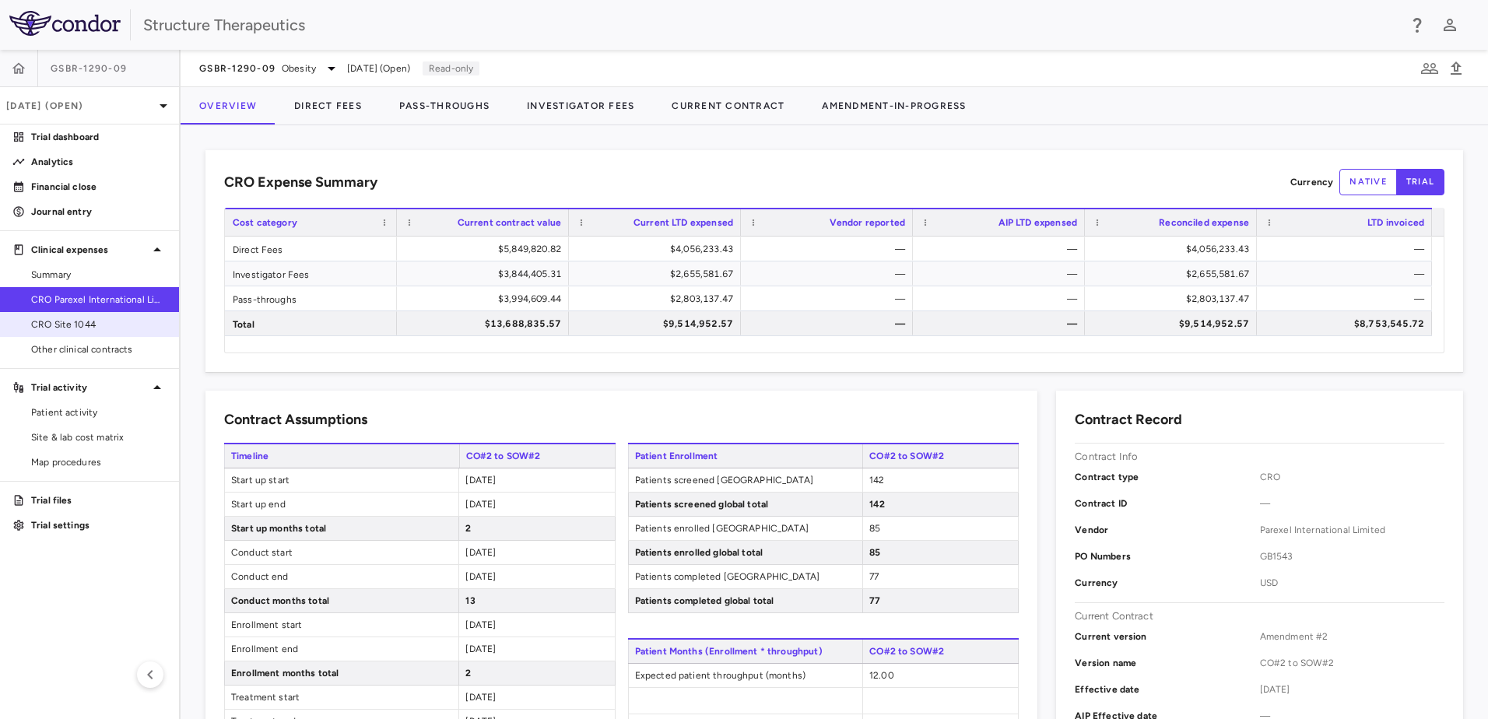
click at [66, 320] on span "CRO Site 1044" at bounding box center [98, 325] width 135 height 14
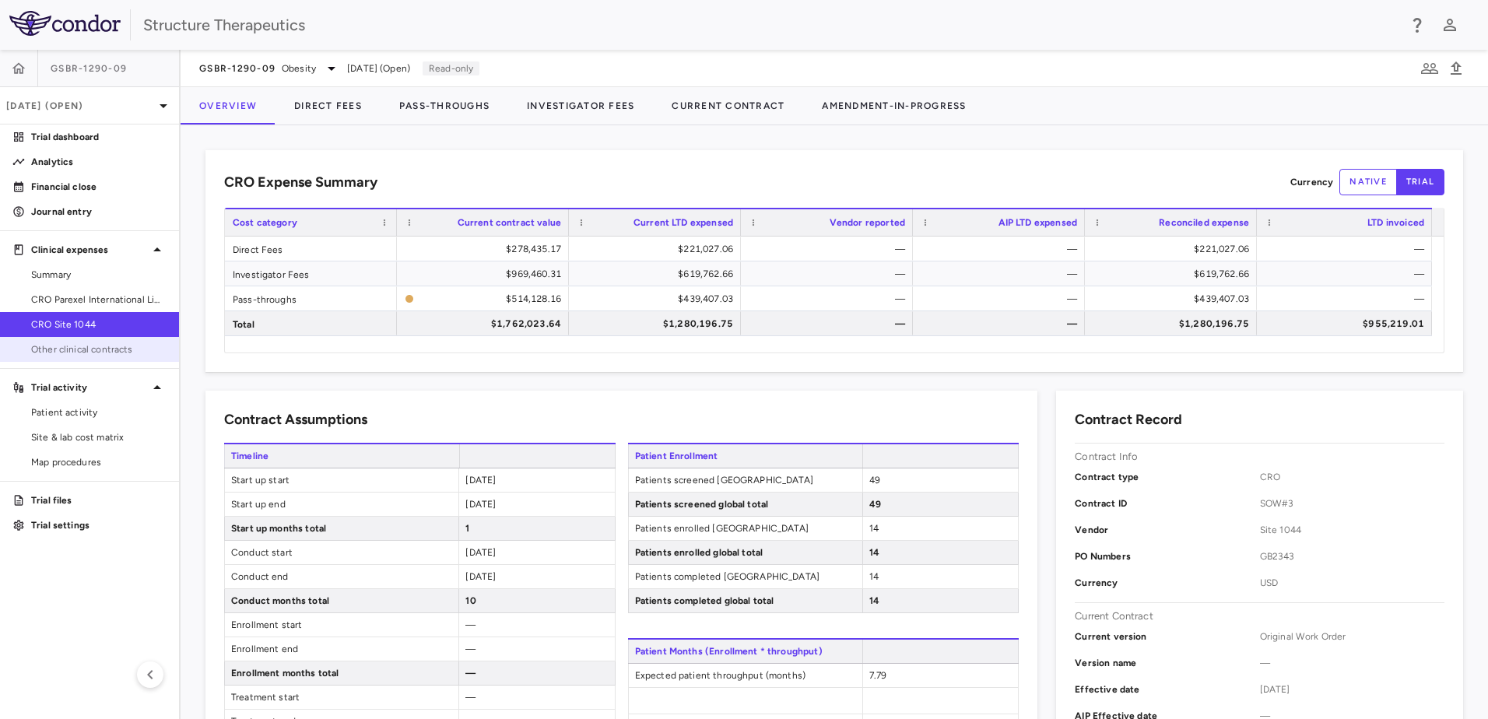
click at [65, 342] on link "Other clinical contracts" at bounding box center [89, 349] width 179 height 23
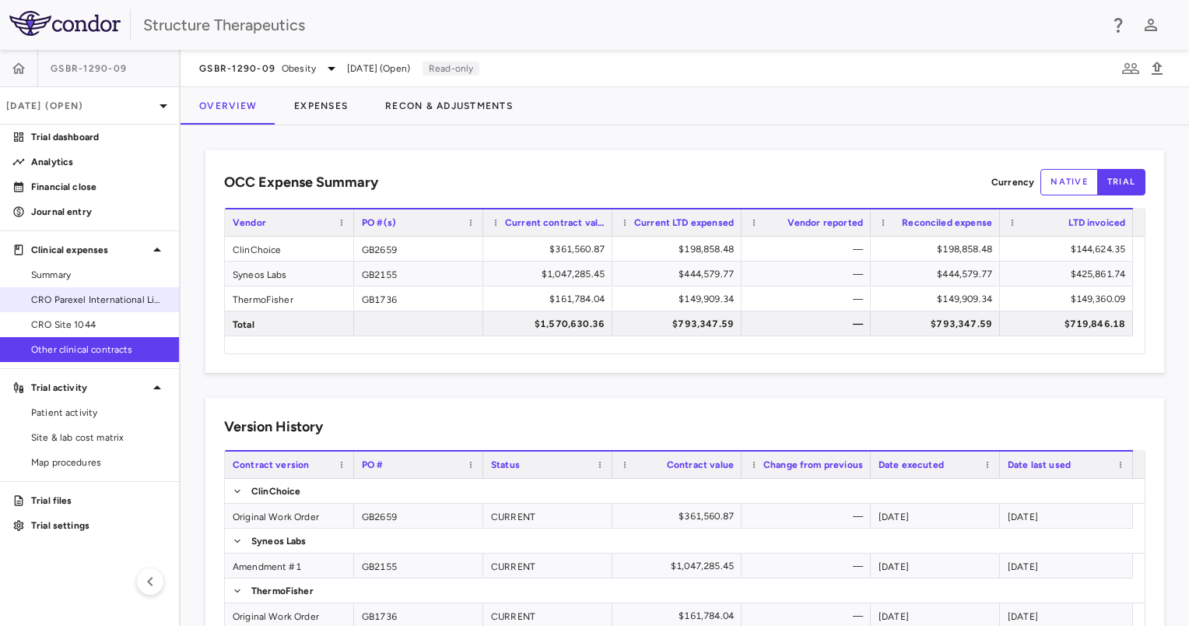
click at [87, 297] on span "CRO Parexel International Limited" at bounding box center [98, 300] width 135 height 14
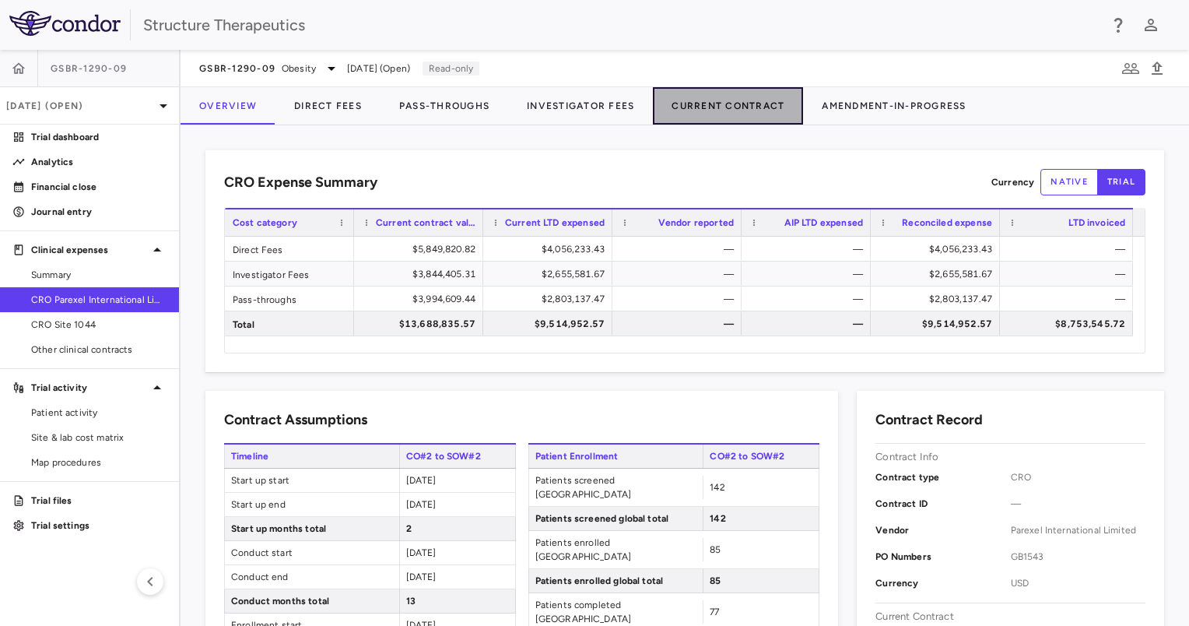
click at [695, 101] on button "Current Contract" at bounding box center [728, 105] width 150 height 37
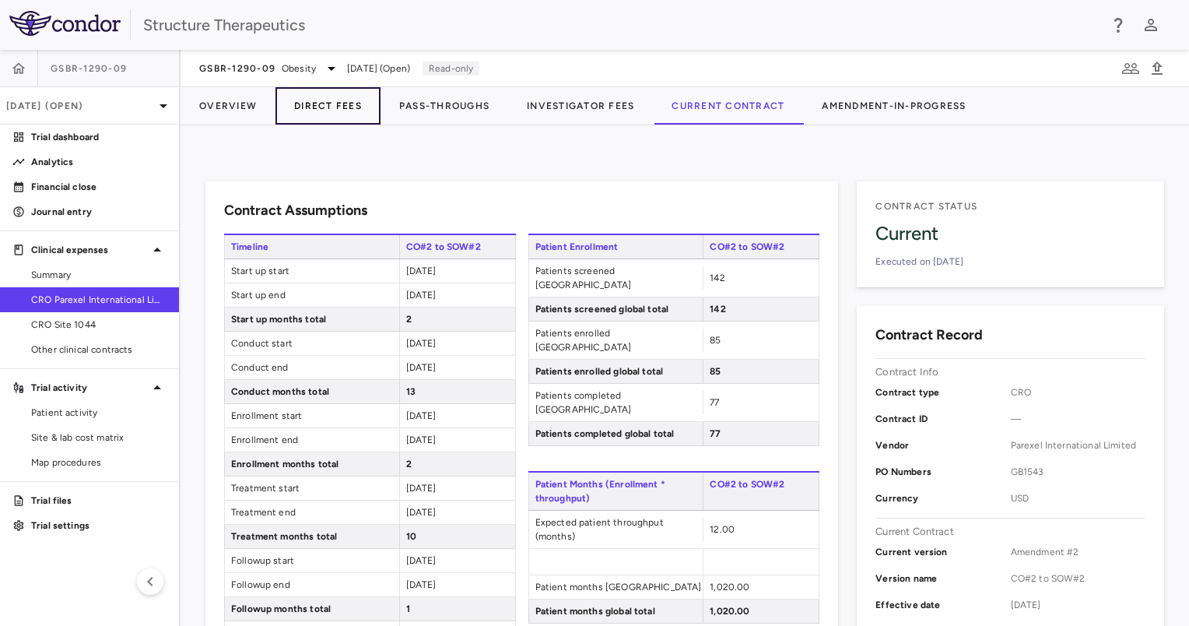
click at [339, 111] on button "Direct Fees" at bounding box center [328, 105] width 105 height 37
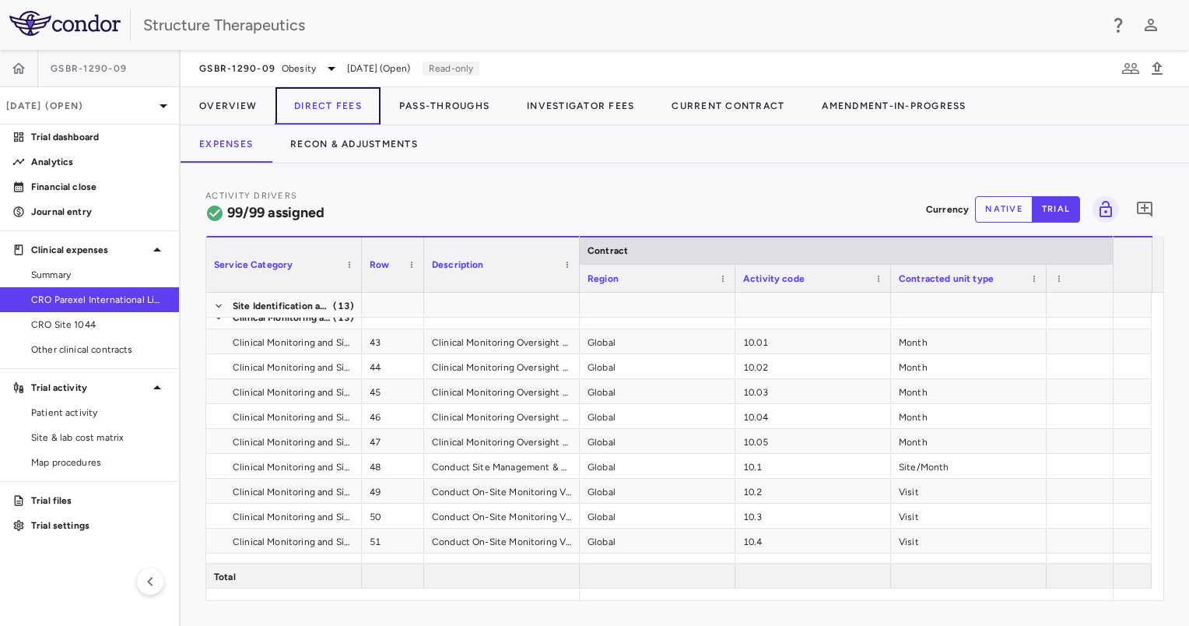
scroll to position [1604, 0]
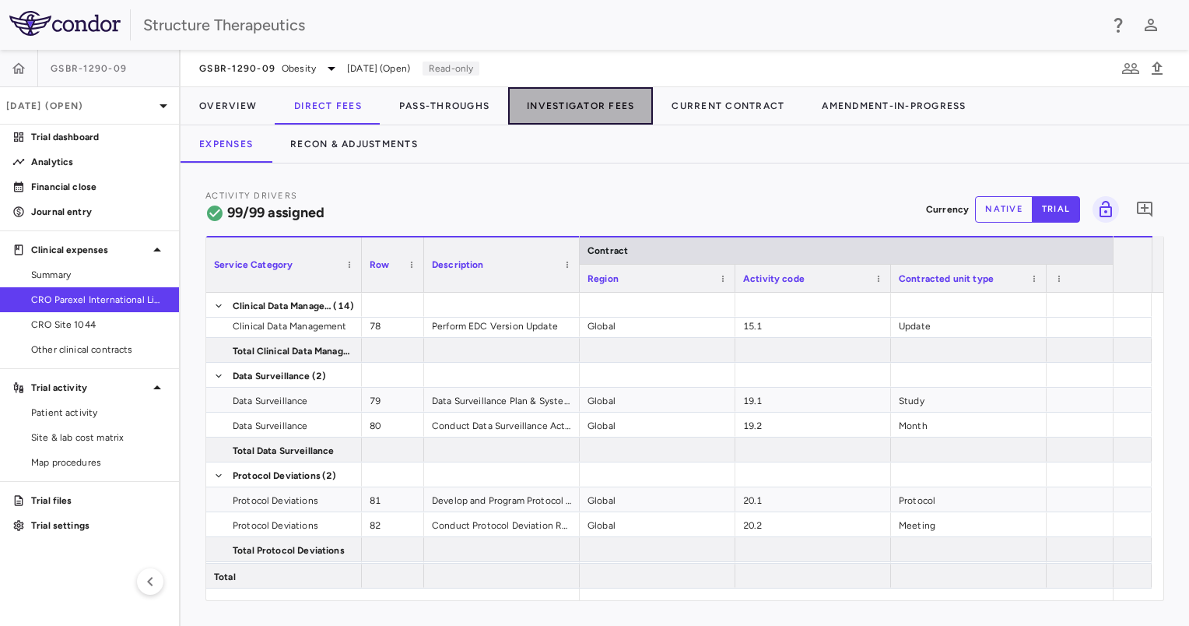
click at [543, 102] on button "Investigator Fees" at bounding box center [580, 105] width 145 height 37
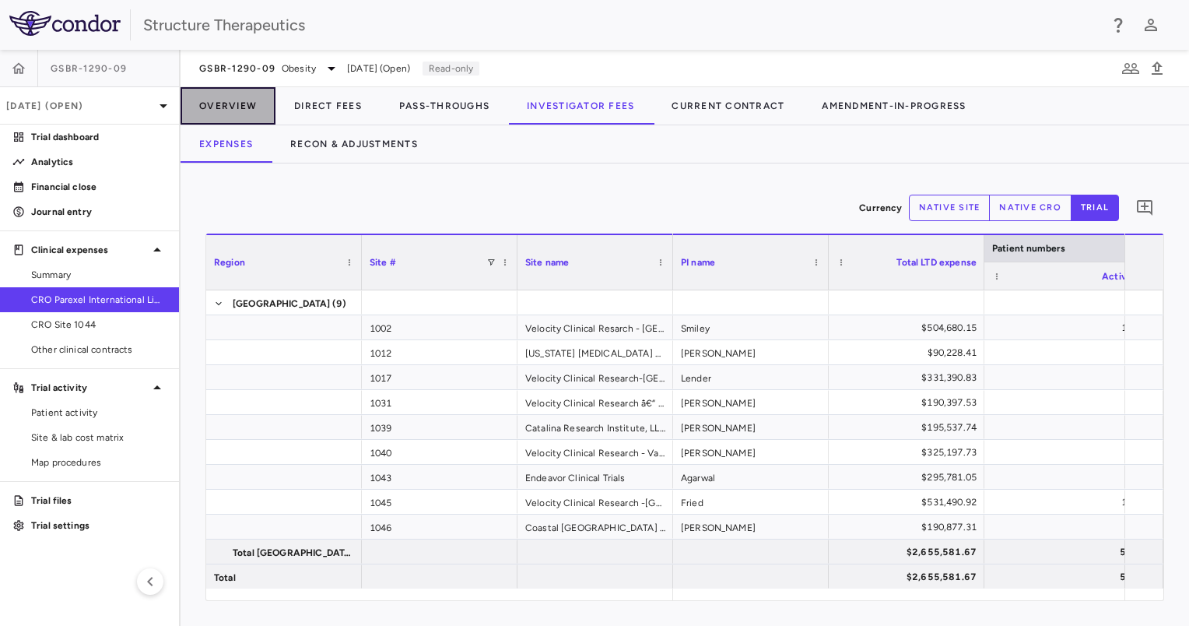
click at [224, 97] on button "Overview" at bounding box center [228, 105] width 95 height 37
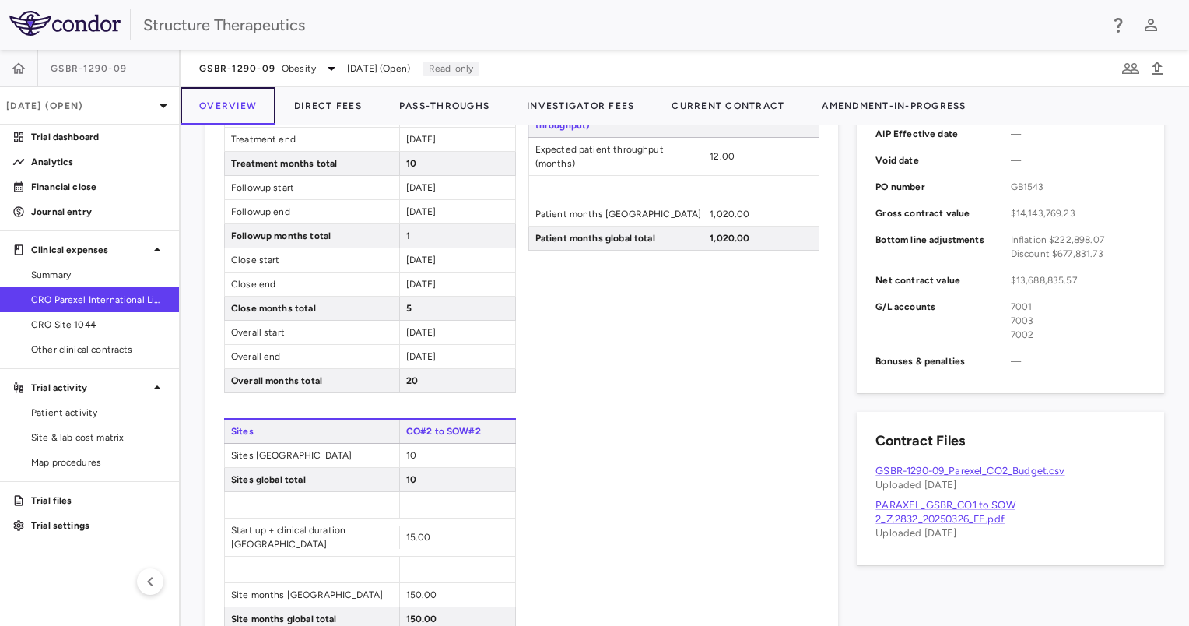
scroll to position [580, 0]
